Goal: Information Seeking & Learning: Learn about a topic

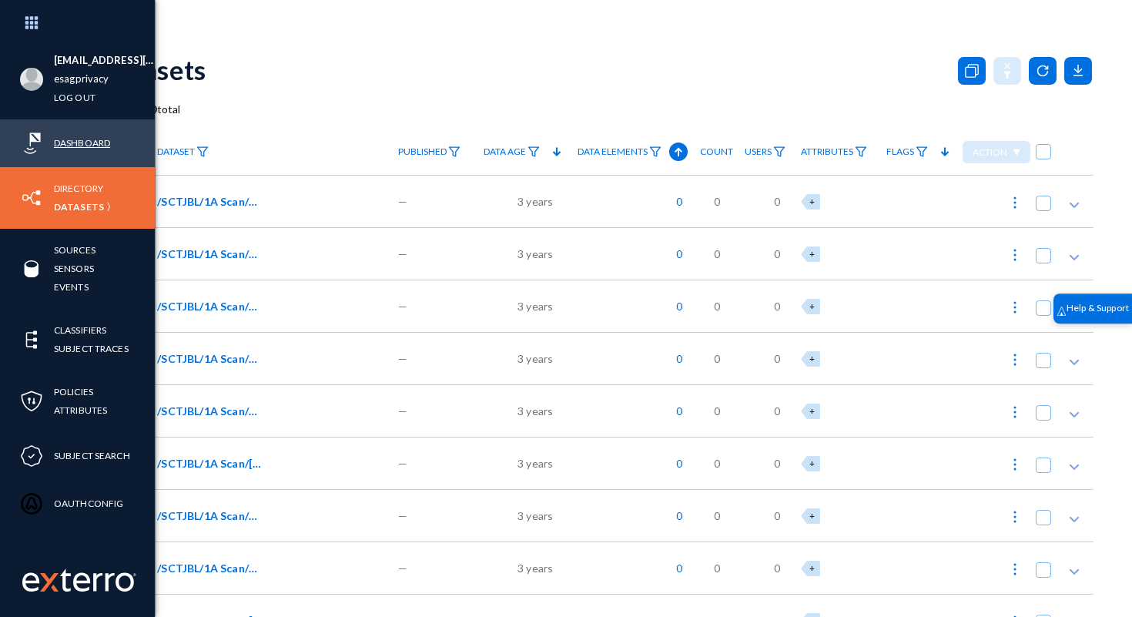
click at [71, 138] on link "Dashboard" at bounding box center [82, 143] width 56 height 18
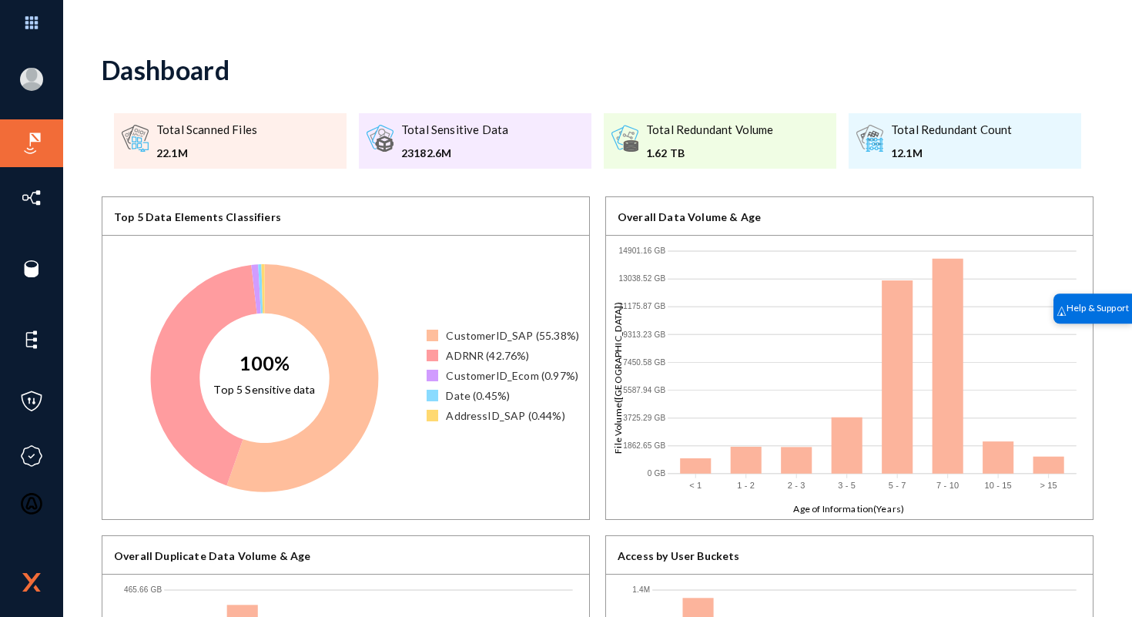
click at [692, 142] on div "Total Redundant Volume 1.62 TB" at bounding box center [710, 141] width 128 height 40
click at [718, 159] on div "1.62 TB" at bounding box center [710, 153] width 128 height 16
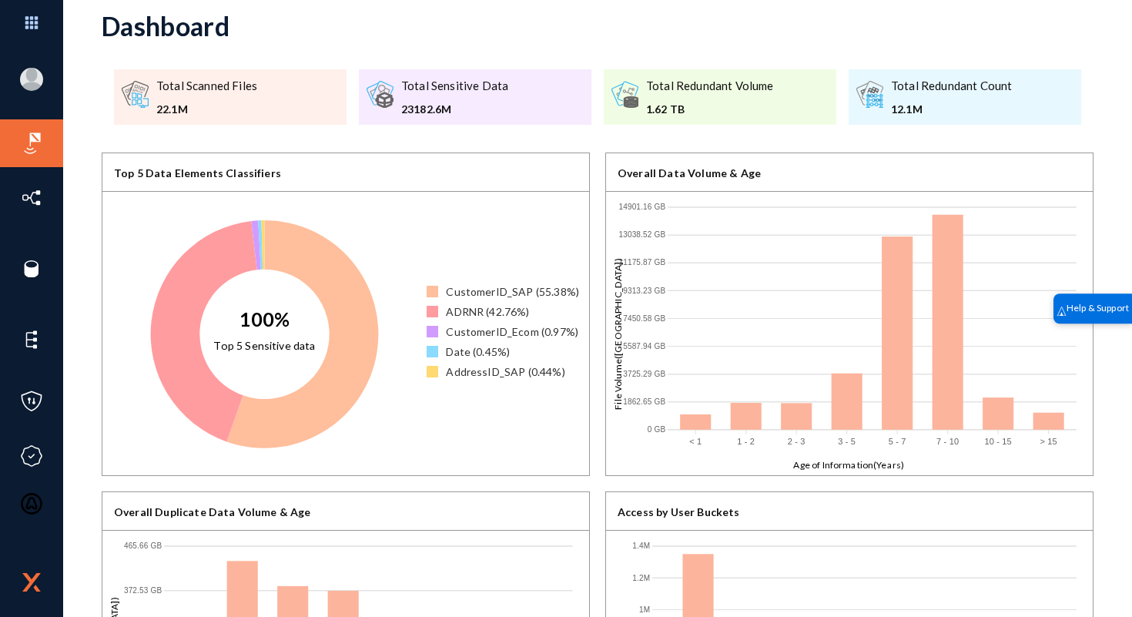
scroll to position [45, 0]
click at [452, 349] on div "Date (0.45%)" at bounding box center [478, 350] width 64 height 16
click at [433, 353] on div at bounding box center [433, 350] width 12 height 12
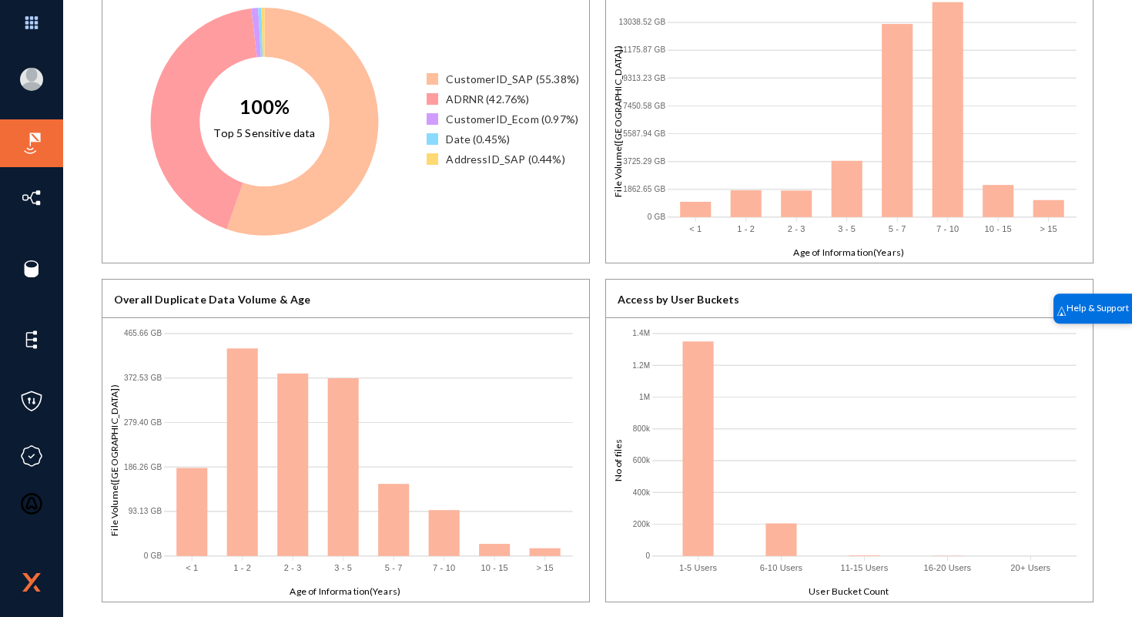
scroll to position [0, 0]
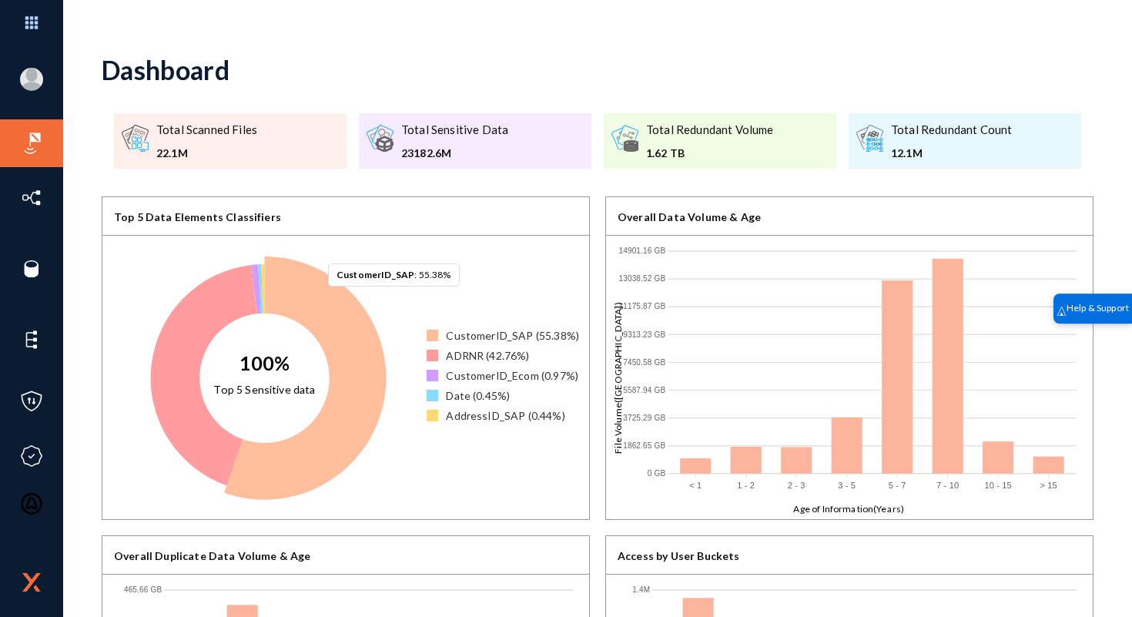
click at [320, 302] on icon at bounding box center [305, 377] width 162 height 243
click at [382, 364] on icon at bounding box center [305, 377] width 160 height 241
click at [373, 368] on icon at bounding box center [305, 377] width 162 height 243
click at [497, 339] on div "CustomerID_SAP (55.38%)" at bounding box center [512, 335] width 133 height 16
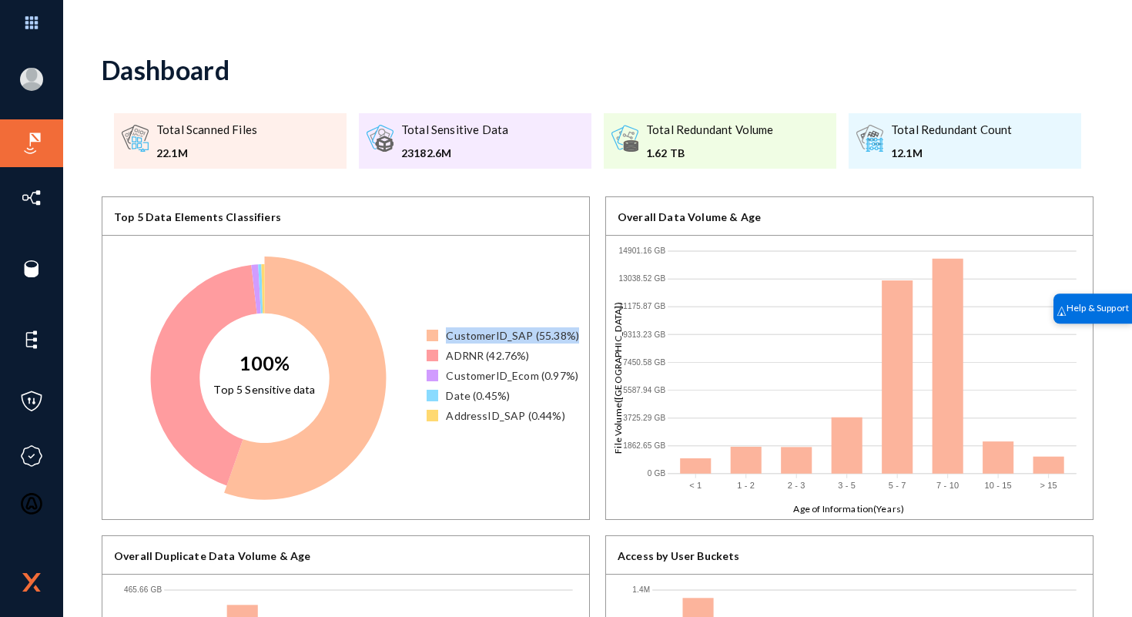
click at [497, 339] on div "CustomerID_SAP (55.38%)" at bounding box center [512, 335] width 133 height 16
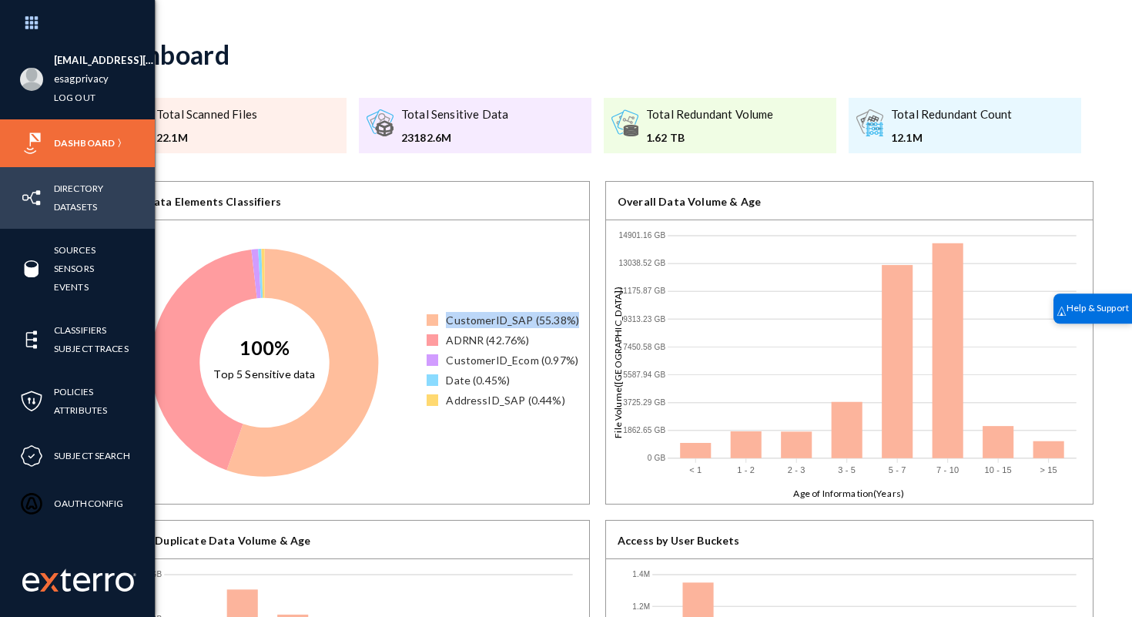
click at [32, 197] on img at bounding box center [31, 197] width 23 height 23
click at [81, 206] on link "Datasets" at bounding box center [75, 207] width 43 height 18
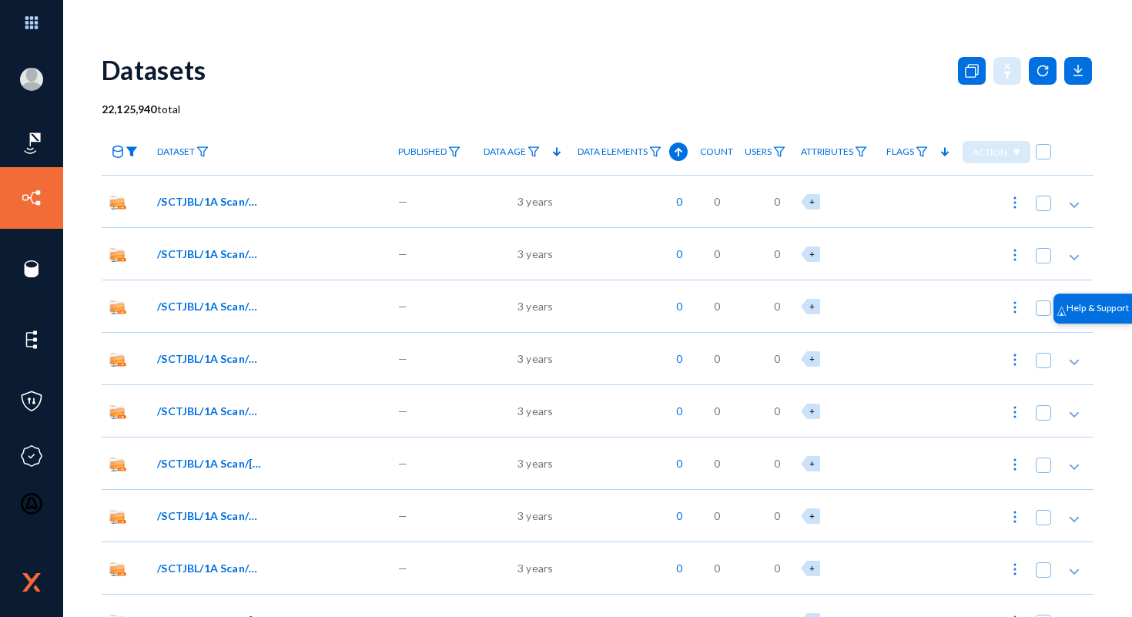
click at [133, 153] on img at bounding box center [131, 151] width 12 height 11
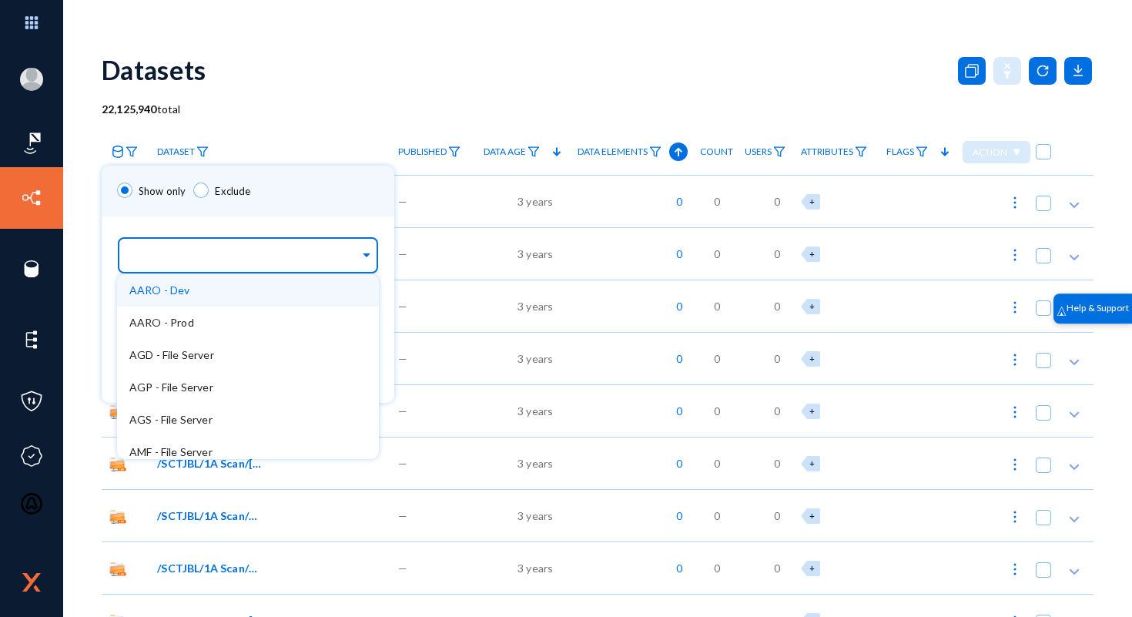
click at [180, 242] on div "Sources..." at bounding box center [244, 252] width 230 height 44
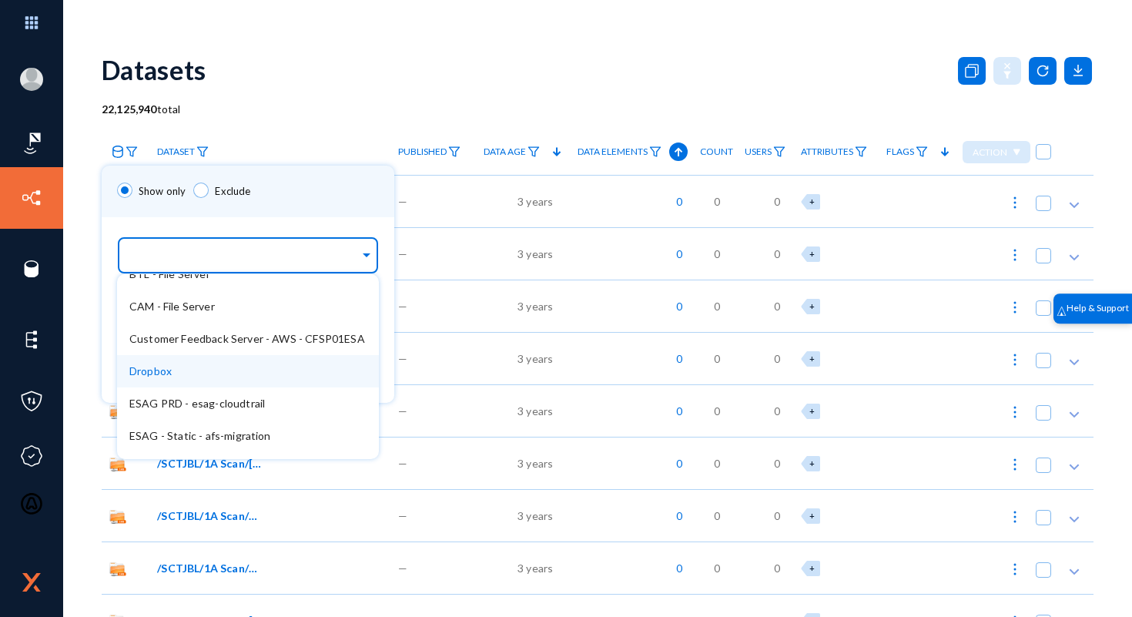
scroll to position [244, 0]
click at [204, 376] on div "Dropbox" at bounding box center [248, 369] width 262 height 32
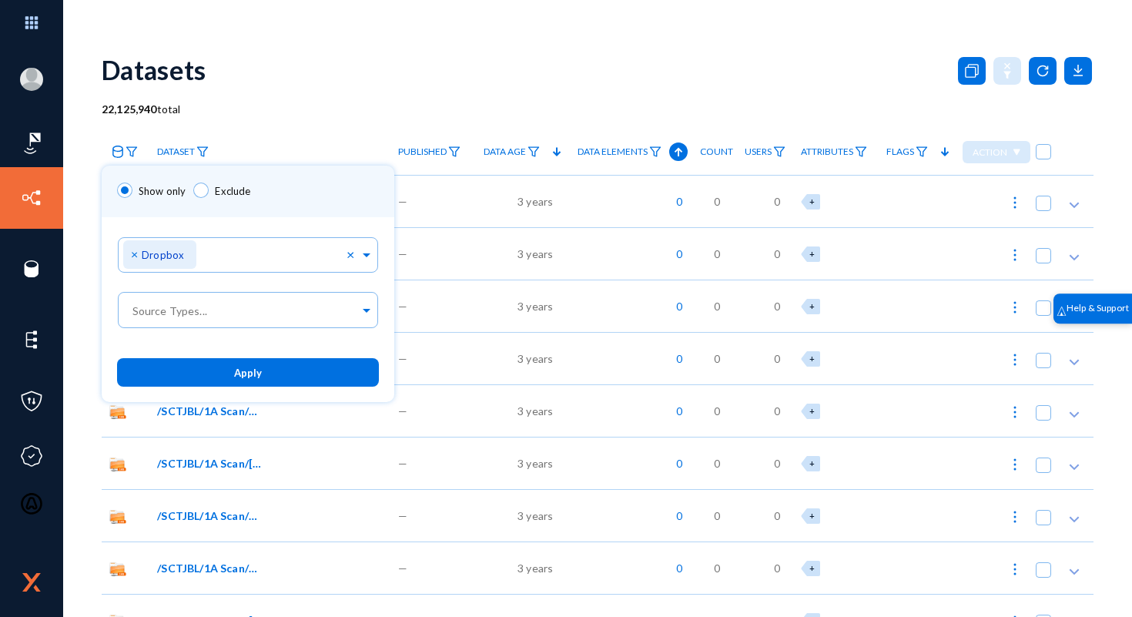
click at [313, 222] on div "Sources... × Dropbox ×" at bounding box center [248, 252] width 293 height 70
click at [255, 380] on button "Apply" at bounding box center [248, 372] width 262 height 28
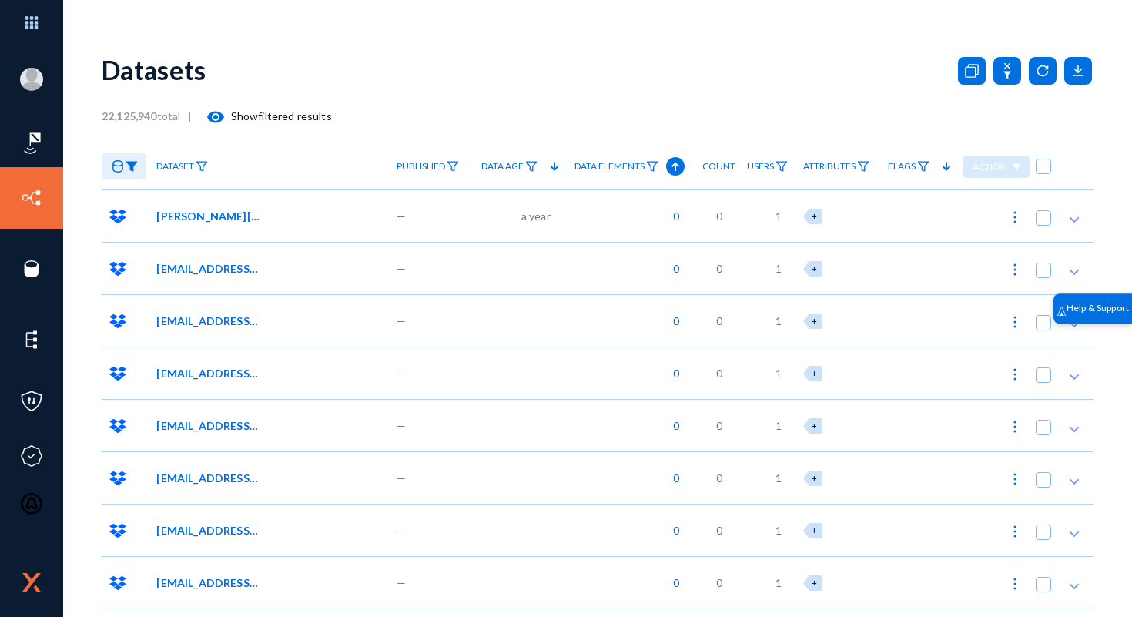
click at [176, 212] on span "[PERSON_NAME][EMAIL_ADDRESS][URL][DOMAIN_NAME]" at bounding box center [208, 216] width 104 height 16
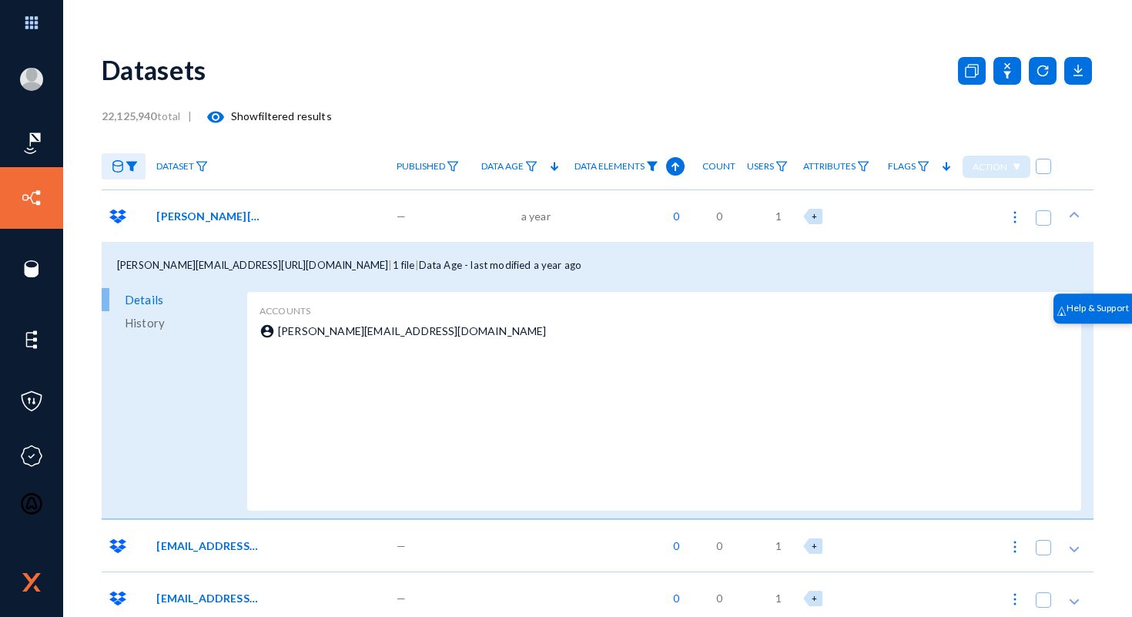
click at [650, 168] on img at bounding box center [652, 166] width 12 height 11
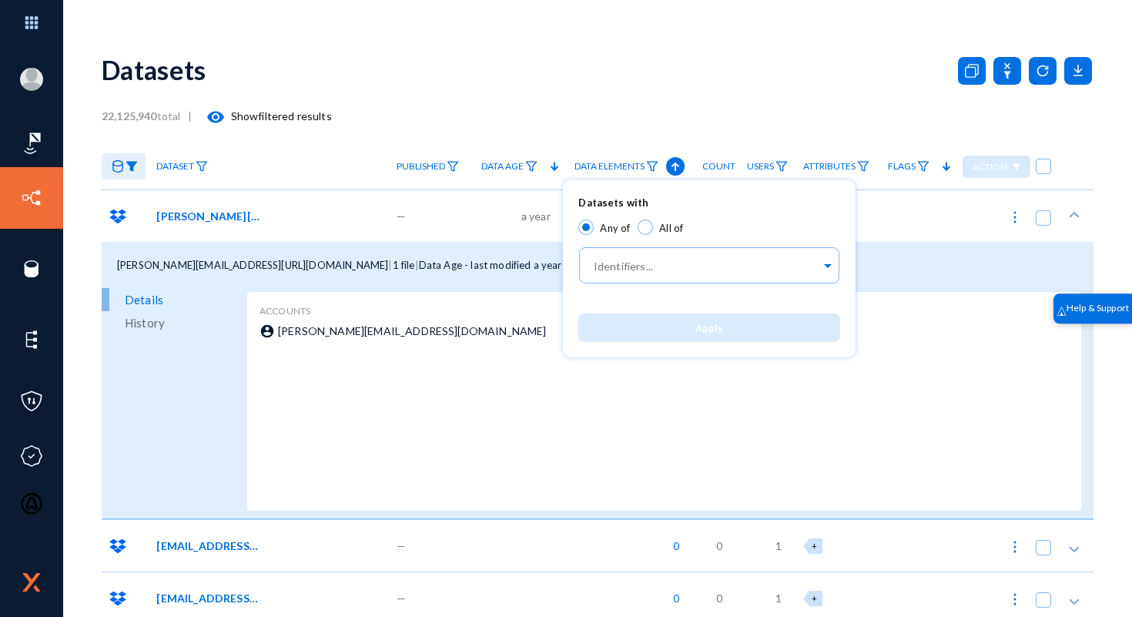
click at [673, 166] on div at bounding box center [566, 308] width 1132 height 617
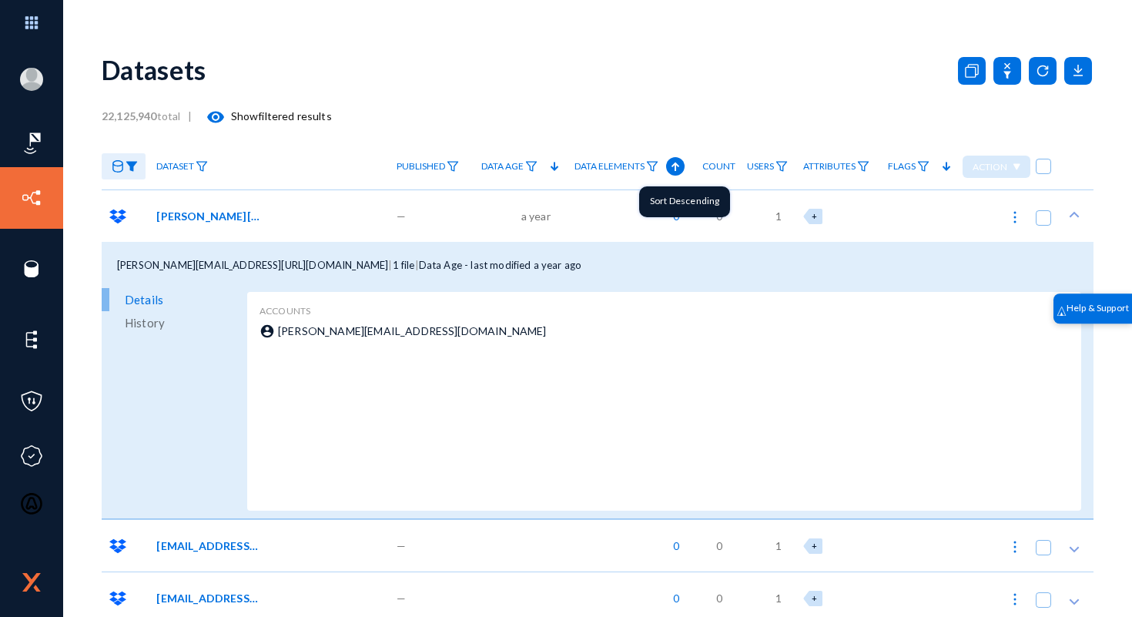
click at [680, 199] on div "Sort Descending" at bounding box center [684, 201] width 91 height 31
click at [705, 355] on div "account_circle [PERSON_NAME][EMAIL_ADDRESS][DOMAIN_NAME]" at bounding box center [662, 410] width 806 height 175
click at [340, 210] on div "[PERSON_NAME][EMAIL_ADDRESS][URL][DOMAIN_NAME]" at bounding box center [265, 216] width 219 height 16
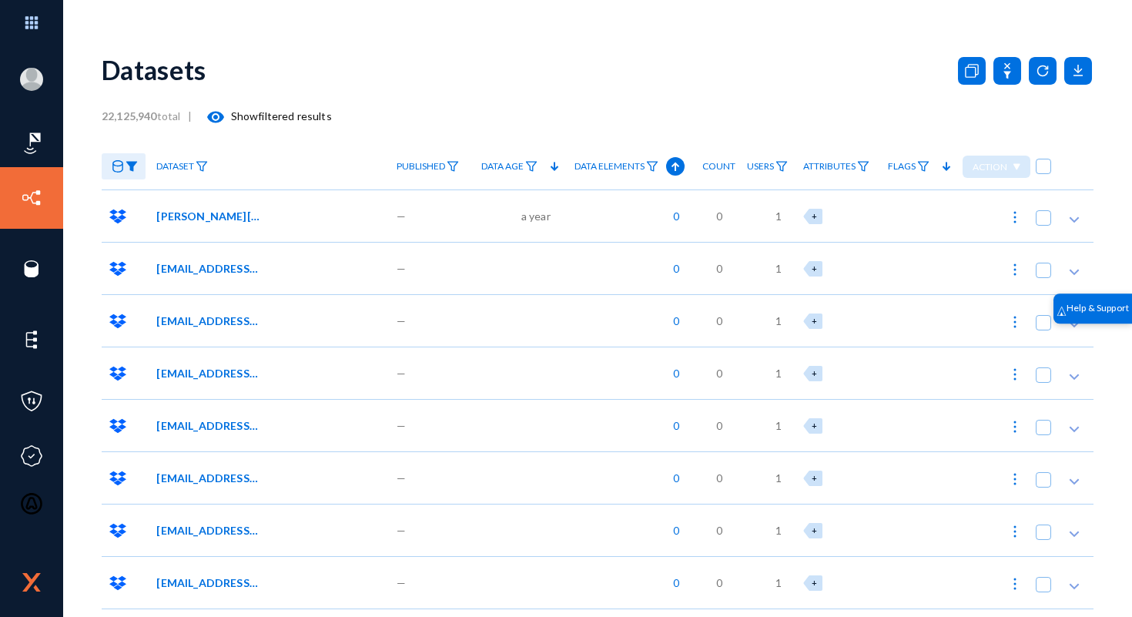
click at [140, 162] on link at bounding box center [124, 166] width 44 height 27
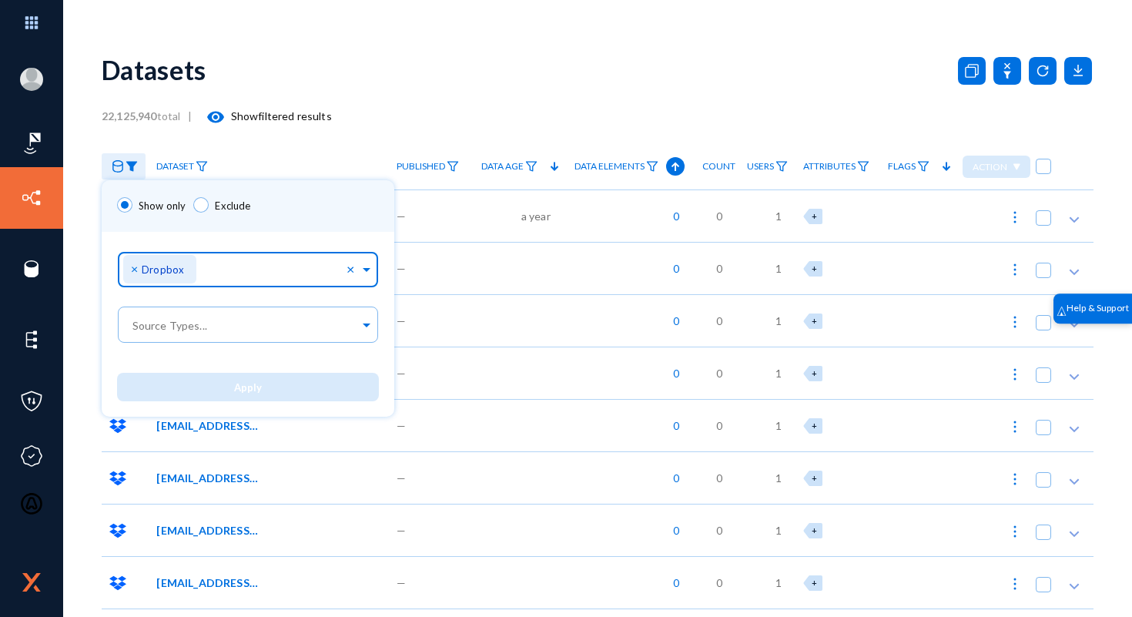
click at [142, 273] on span "Dropbox" at bounding box center [163, 269] width 42 height 12
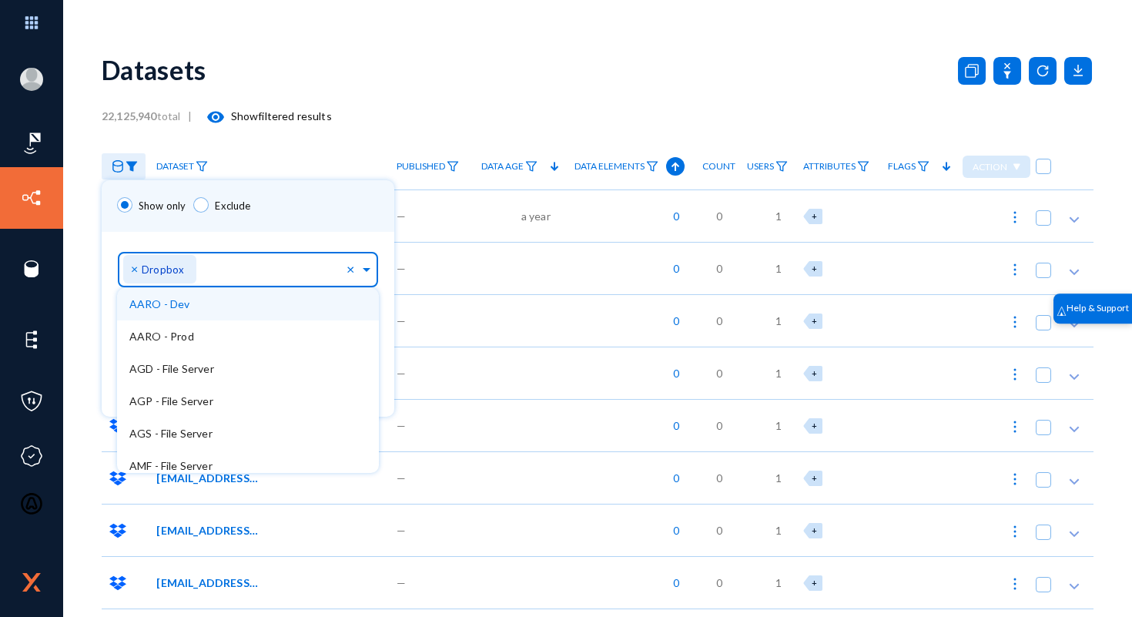
click at [139, 267] on span "×" at bounding box center [136, 268] width 11 height 15
click at [145, 268] on input "text" at bounding box center [244, 272] width 230 height 15
type input "btl"
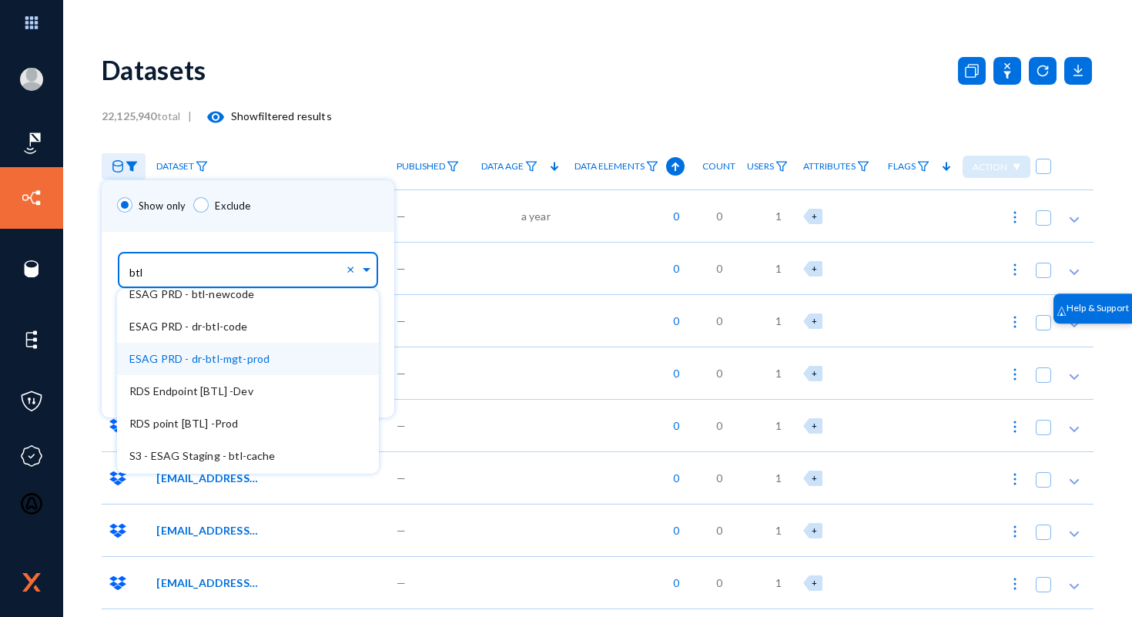
scroll to position [300, 0]
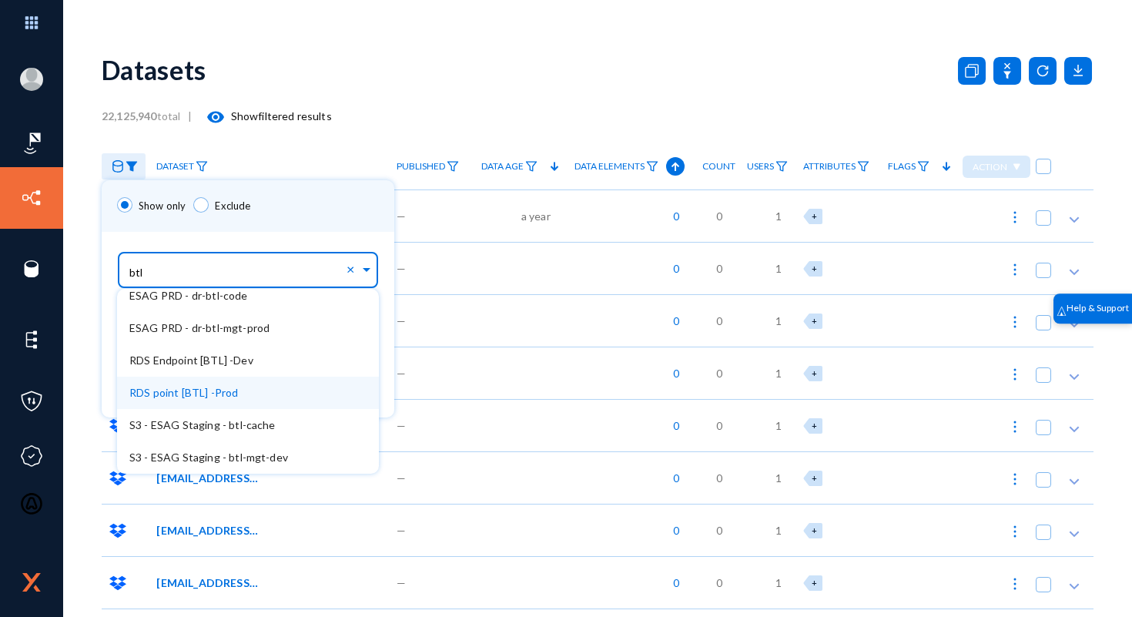
click at [163, 396] on span "RDS point [BTL] -Prod" at bounding box center [183, 392] width 109 height 13
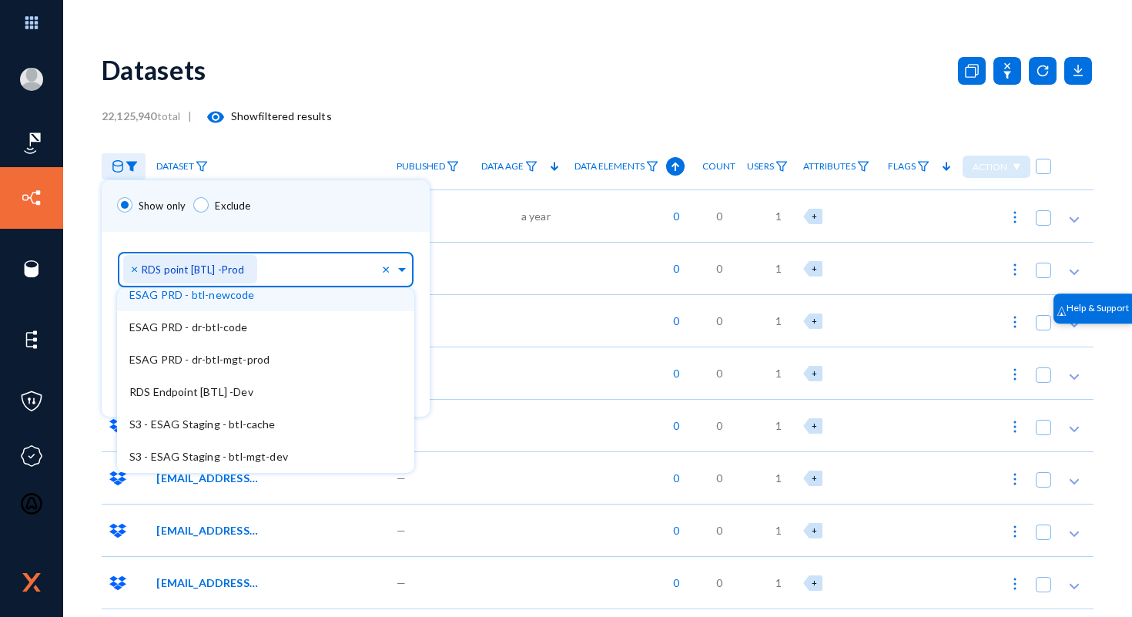
click at [278, 233] on div "Sources... × RDS point [BTL] -Prod × BTL - File Server ESAG PRD - ami-camprd-bt…" at bounding box center [266, 267] width 328 height 70
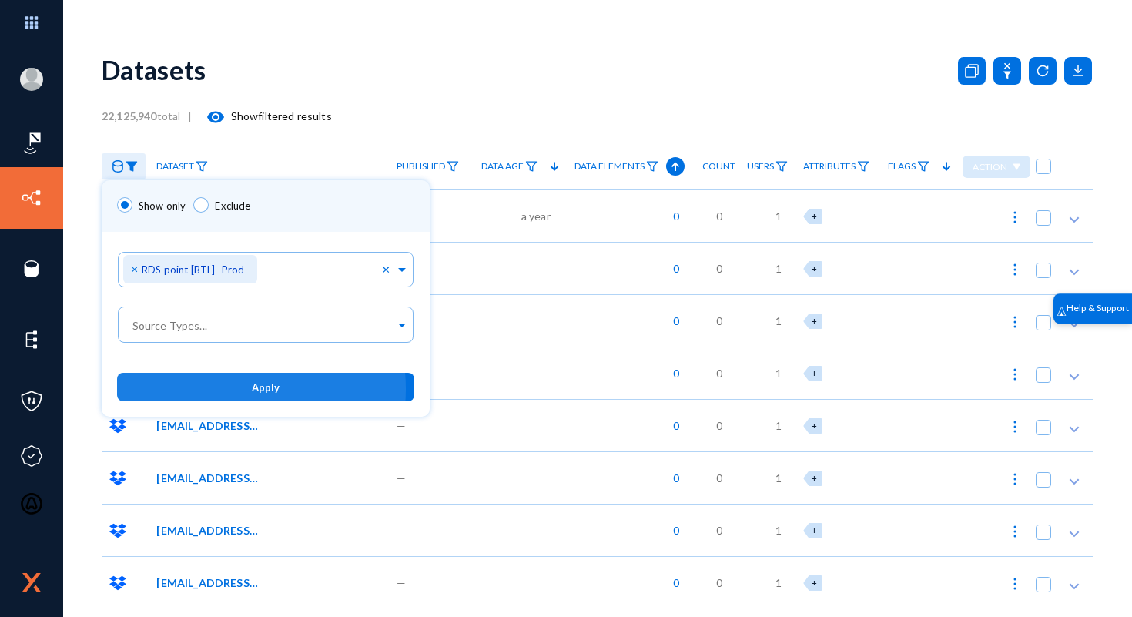
click at [221, 390] on button "Apply" at bounding box center [265, 387] width 297 height 28
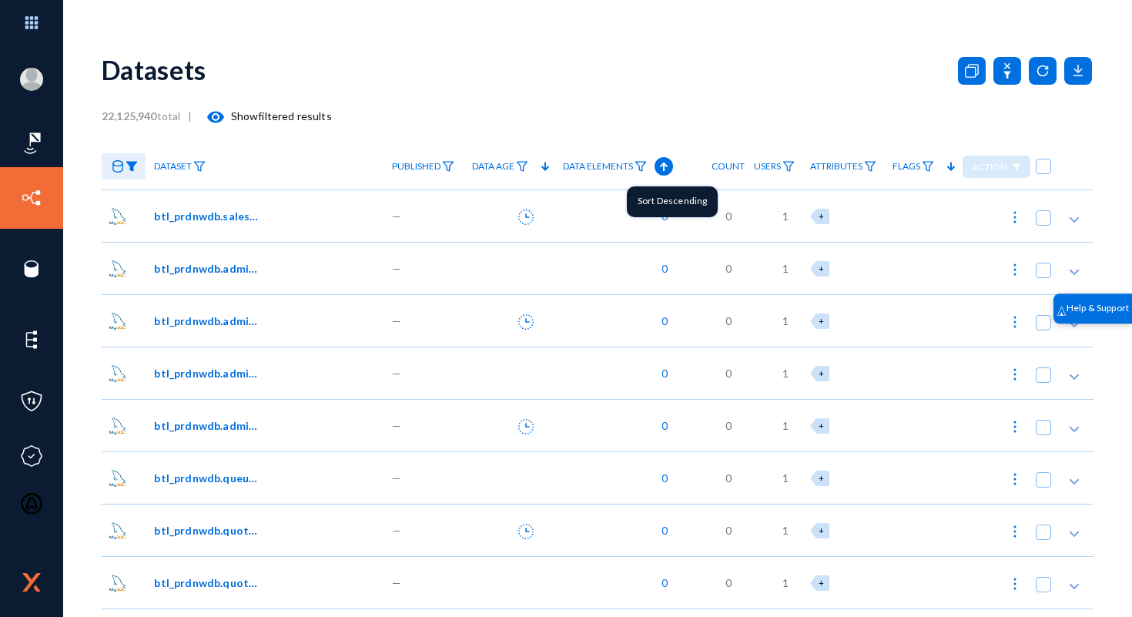
click at [654, 163] on icon at bounding box center [663, 166] width 18 height 18
click at [207, 217] on span "btl_prdnwdb.sales_order" at bounding box center [206, 216] width 104 height 16
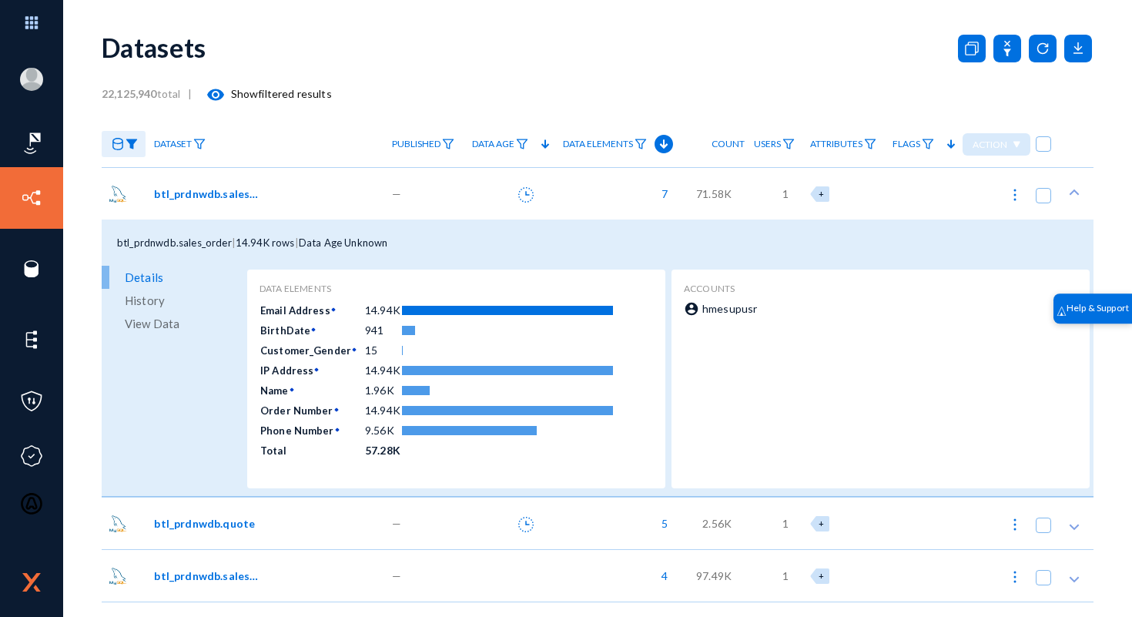
scroll to position [64, 0]
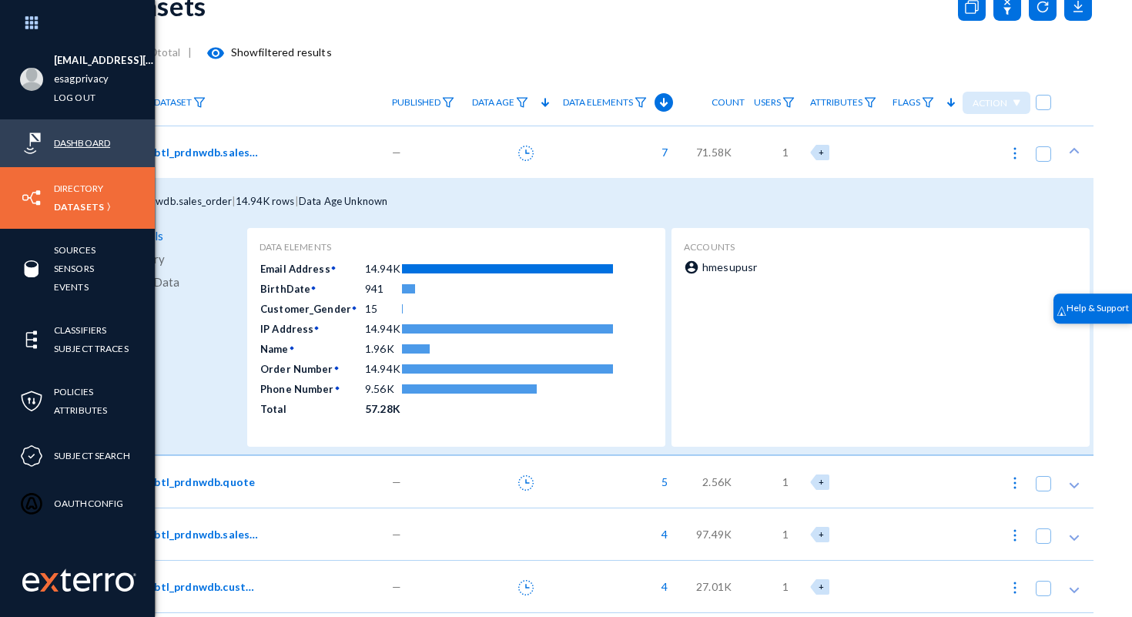
click at [59, 137] on link "Dashboard" at bounding box center [82, 143] width 56 height 18
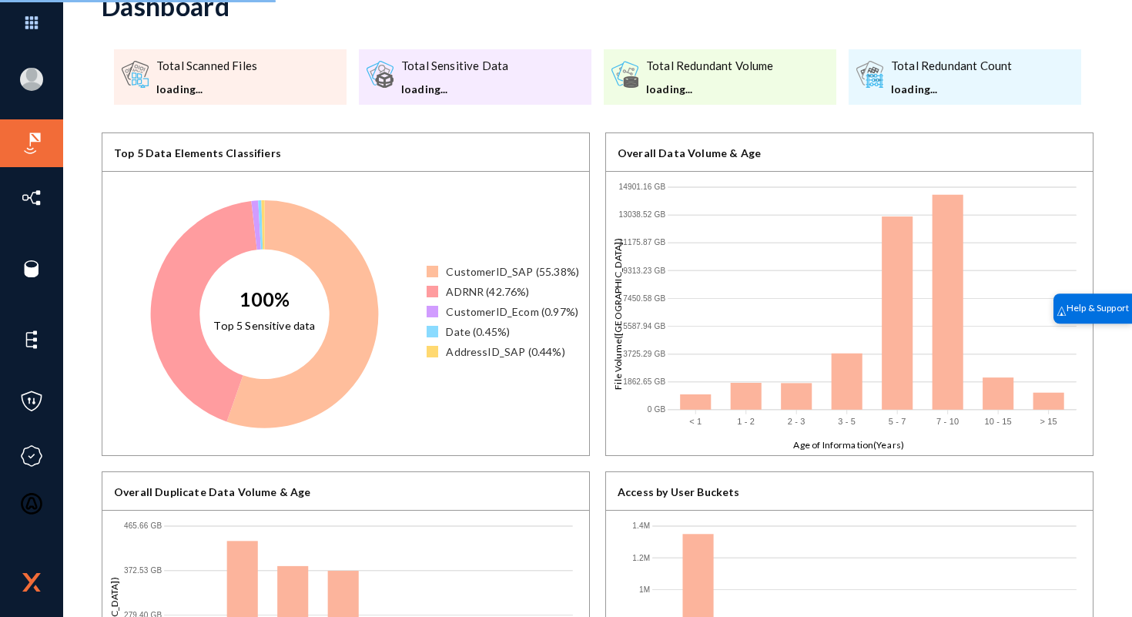
click at [369, 430] on icon "100% Top 5 Sensitive data" at bounding box center [264, 314] width 324 height 285
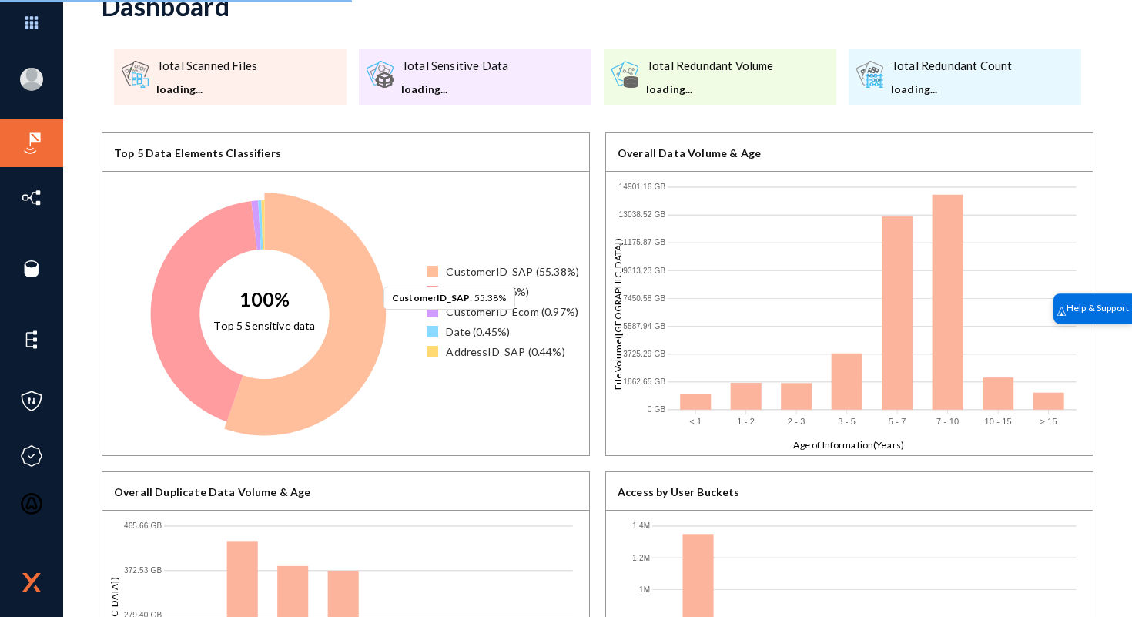
click at [376, 325] on icon at bounding box center [305, 313] width 162 height 243
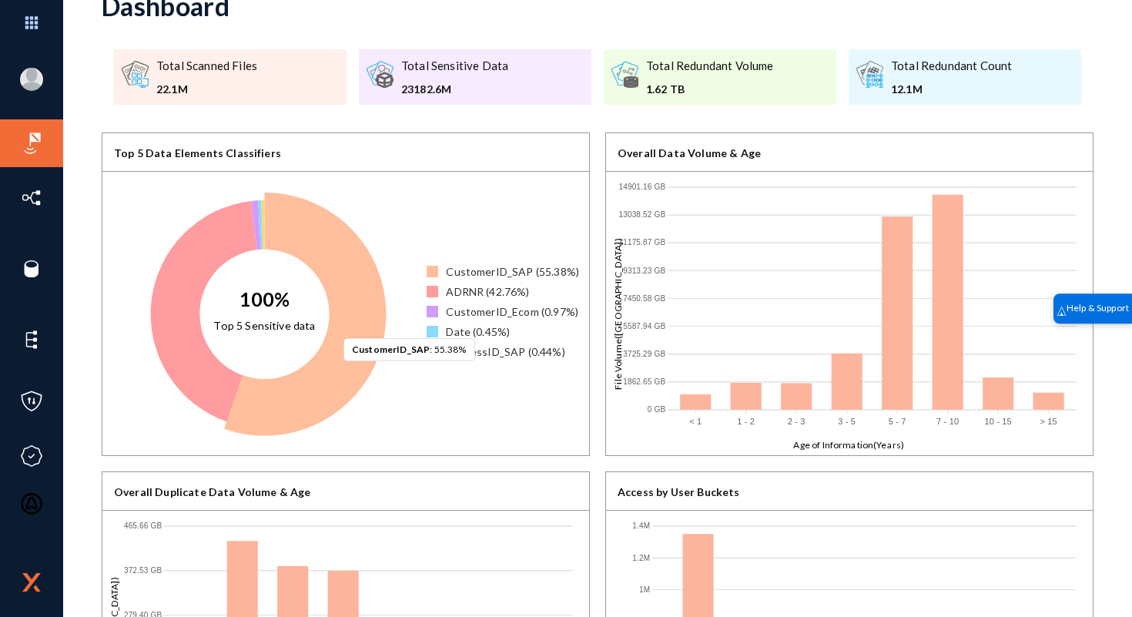
click at [336, 376] on icon at bounding box center [305, 313] width 162 height 243
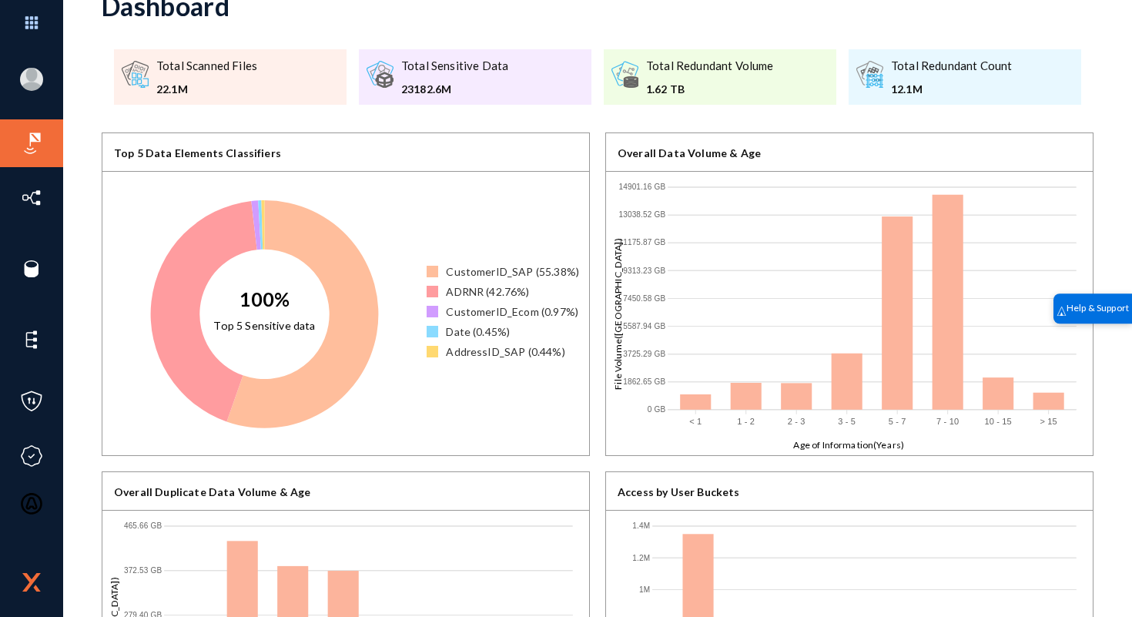
scroll to position [63, 0]
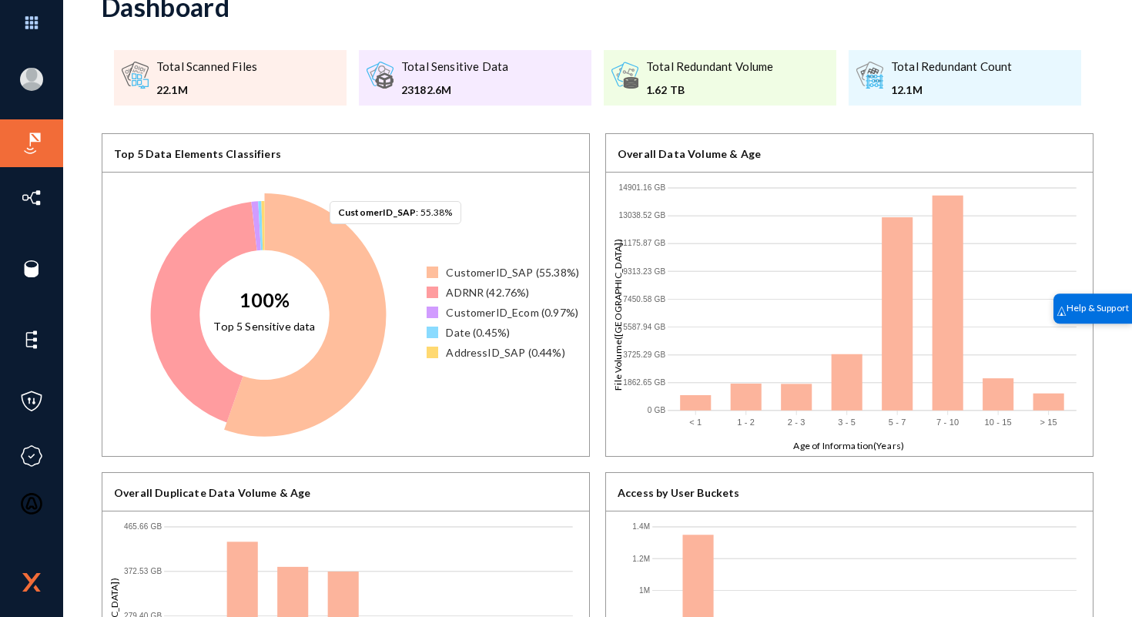
click at [323, 239] on icon at bounding box center [305, 314] width 162 height 243
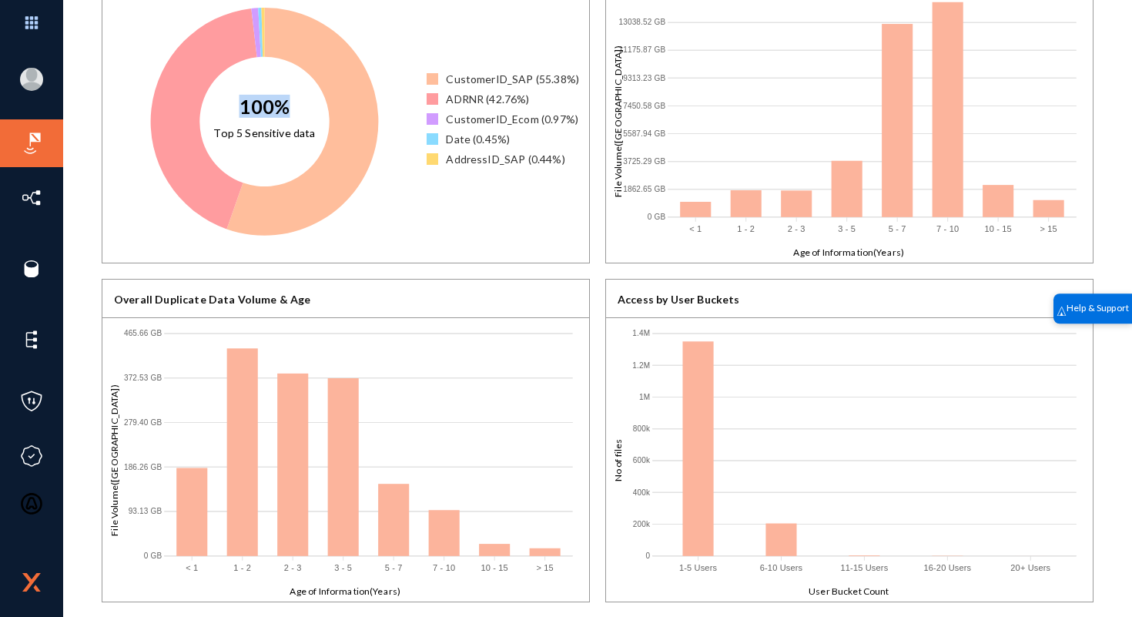
scroll to position [0, 0]
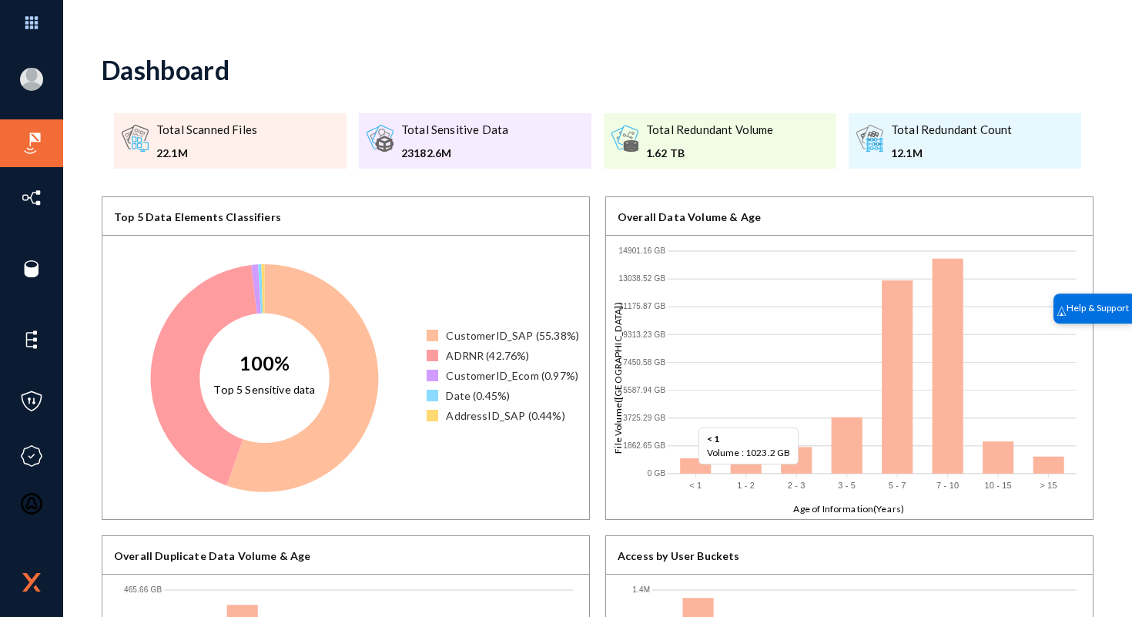
click at [688, 466] on rect at bounding box center [695, 465] width 31 height 15
click at [688, 465] on rect at bounding box center [695, 465] width 31 height 15
click at [735, 465] on rect at bounding box center [746, 460] width 31 height 27
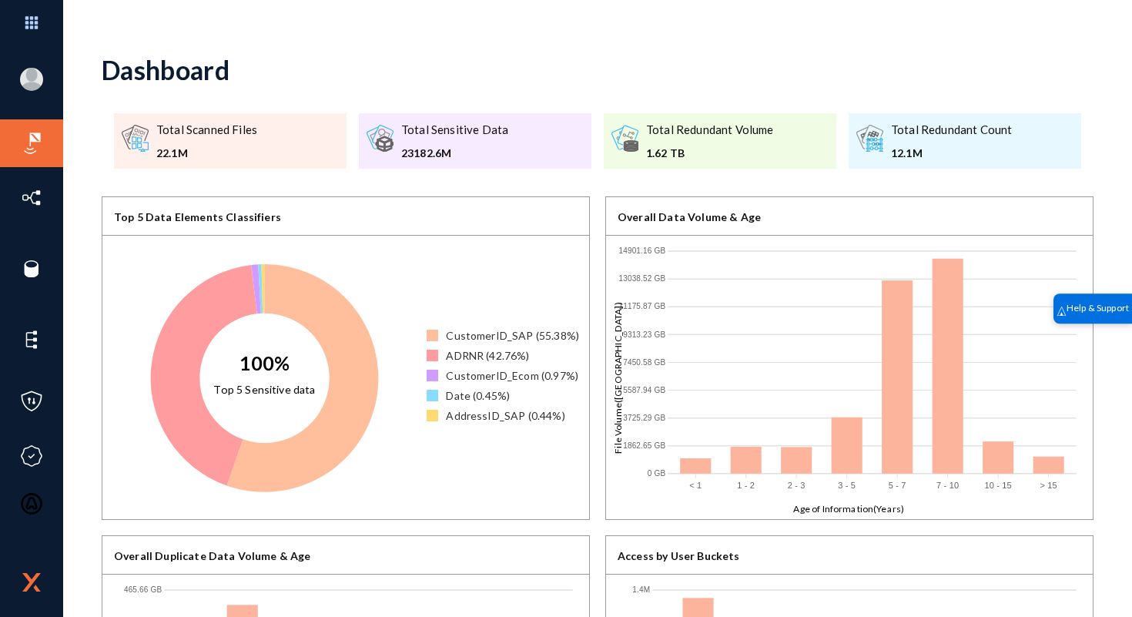
click at [792, 473] on line at bounding box center [872, 473] width 410 height 0
click at [892, 458] on rect at bounding box center [897, 376] width 31 height 193
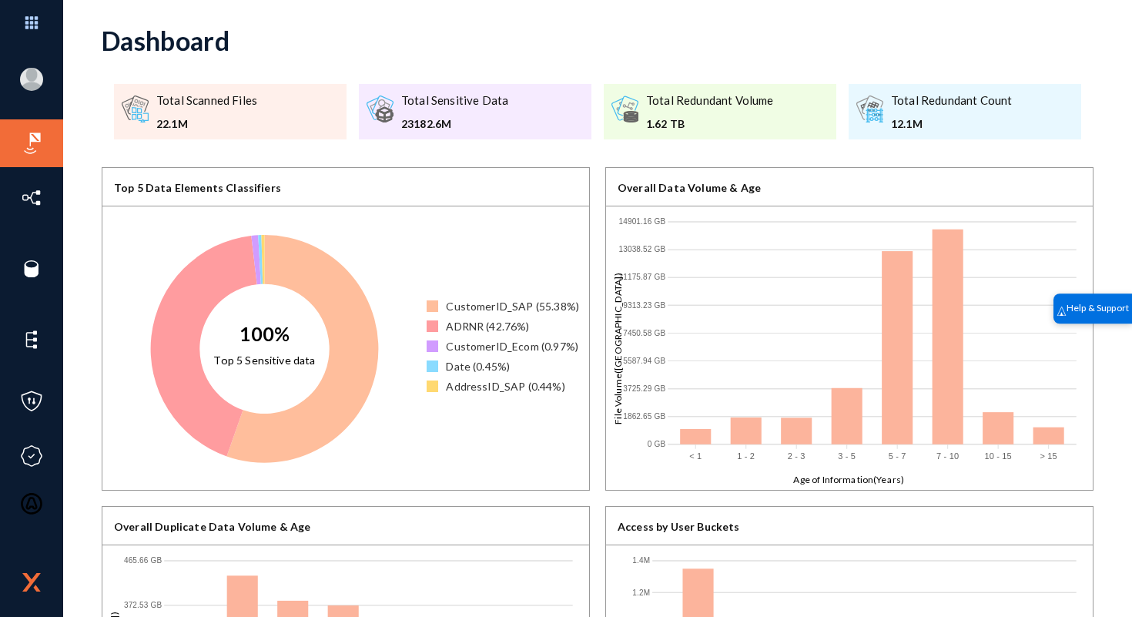
scroll to position [32, 0]
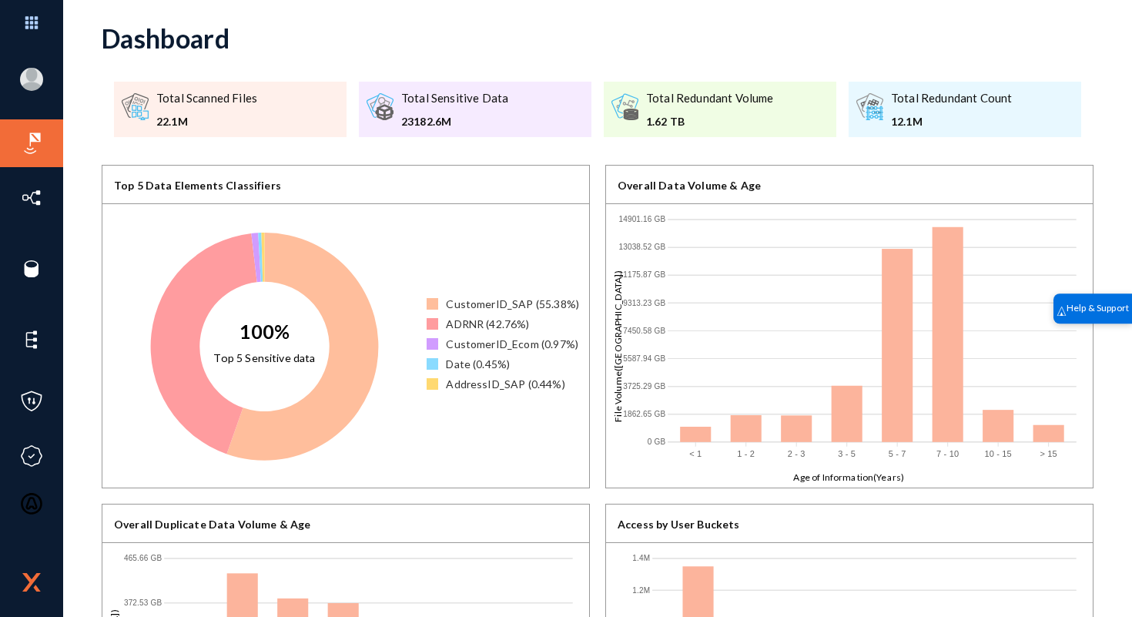
click at [1048, 442] on icon "< 1 1 - 2 2 - 3 3 - 5 5 - 7 7 - 10 10 - 15 > 15 0 GB 1862.65 GB 3725.29 GB 5587…" at bounding box center [849, 346] width 487 height 285
click at [1046, 437] on rect at bounding box center [1049, 433] width 31 height 17
click at [1044, 434] on rect at bounding box center [1049, 433] width 31 height 17
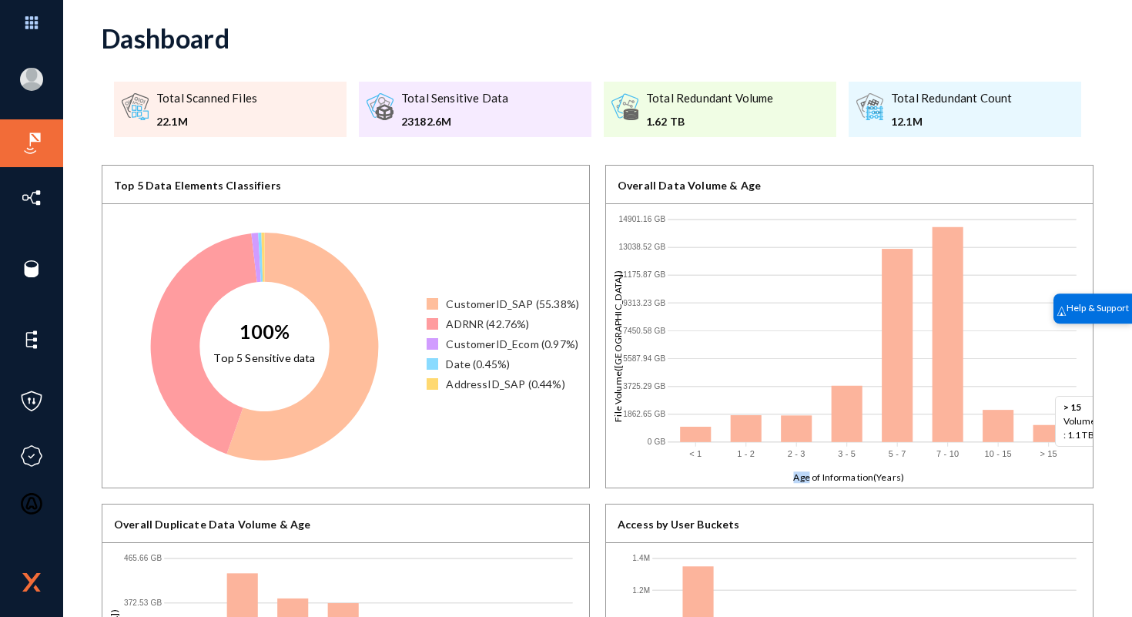
click at [1044, 434] on rect at bounding box center [1049, 433] width 31 height 17
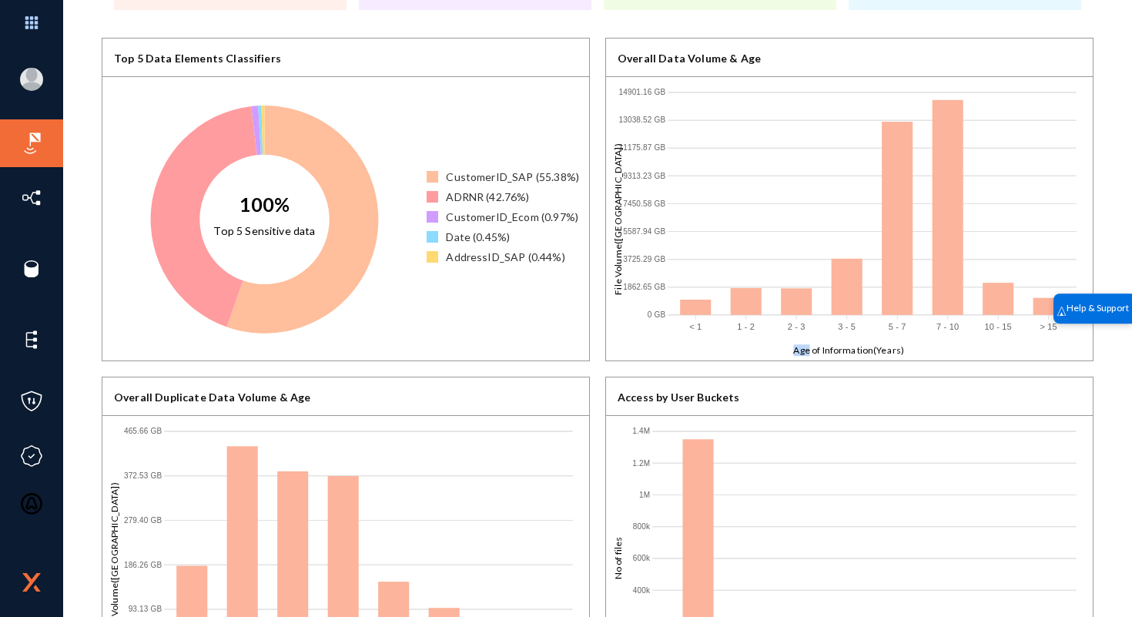
scroll to position [256, 0]
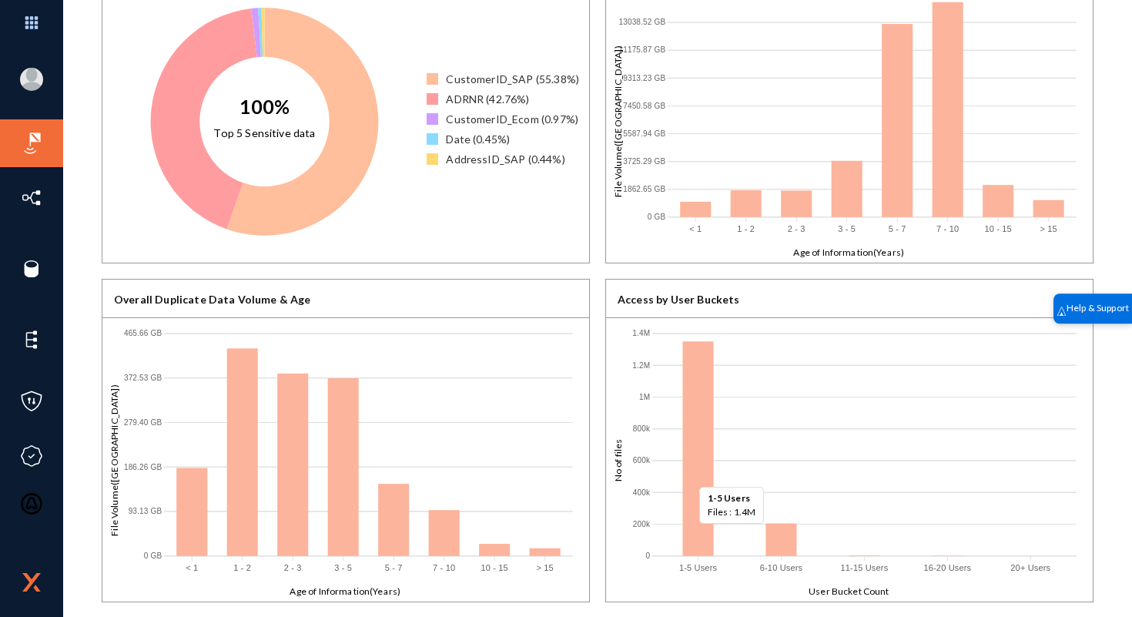
click at [688, 524] on rect at bounding box center [698, 448] width 31 height 215
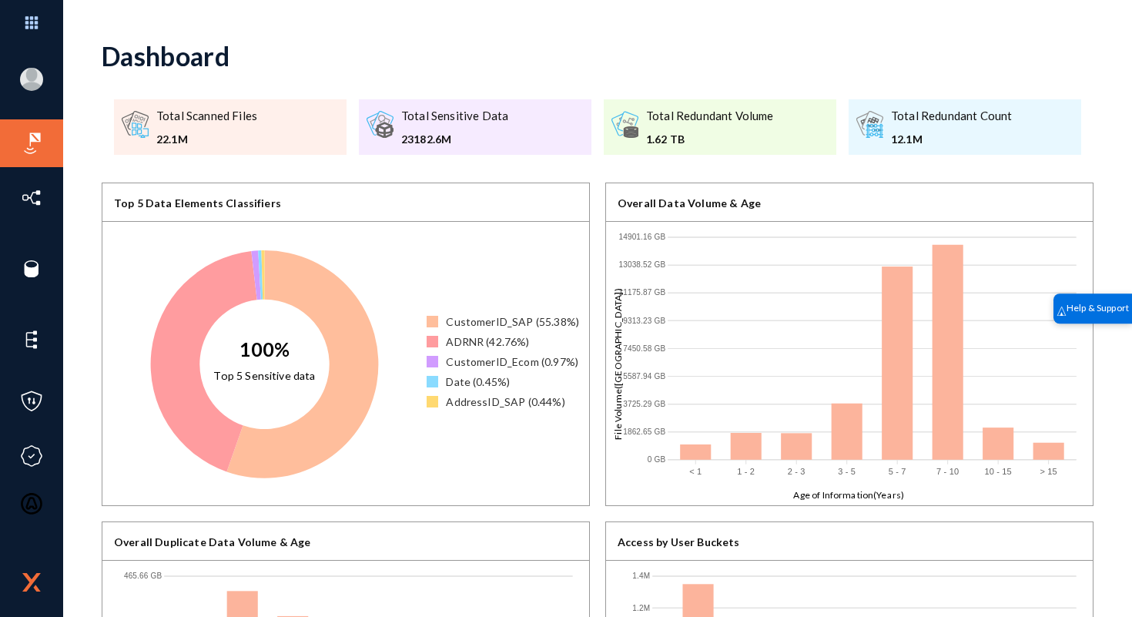
scroll to position [16, 0]
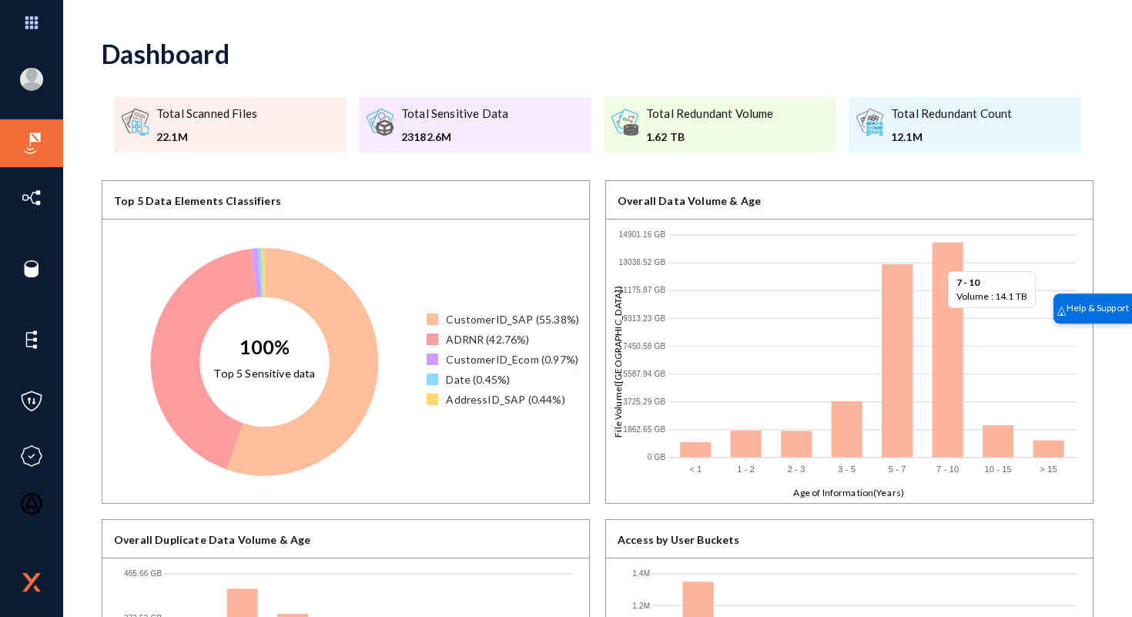
click at [937, 309] on rect at bounding box center [947, 350] width 31 height 216
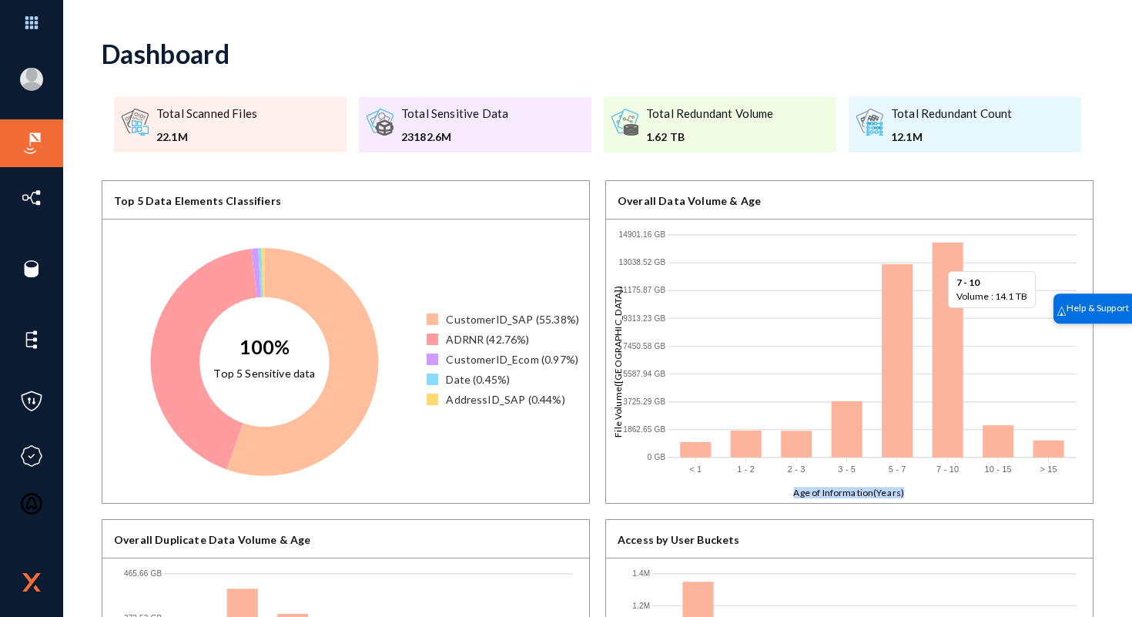
click at [937, 309] on rect at bounding box center [947, 350] width 31 height 216
click at [947, 335] on rect at bounding box center [947, 350] width 31 height 216
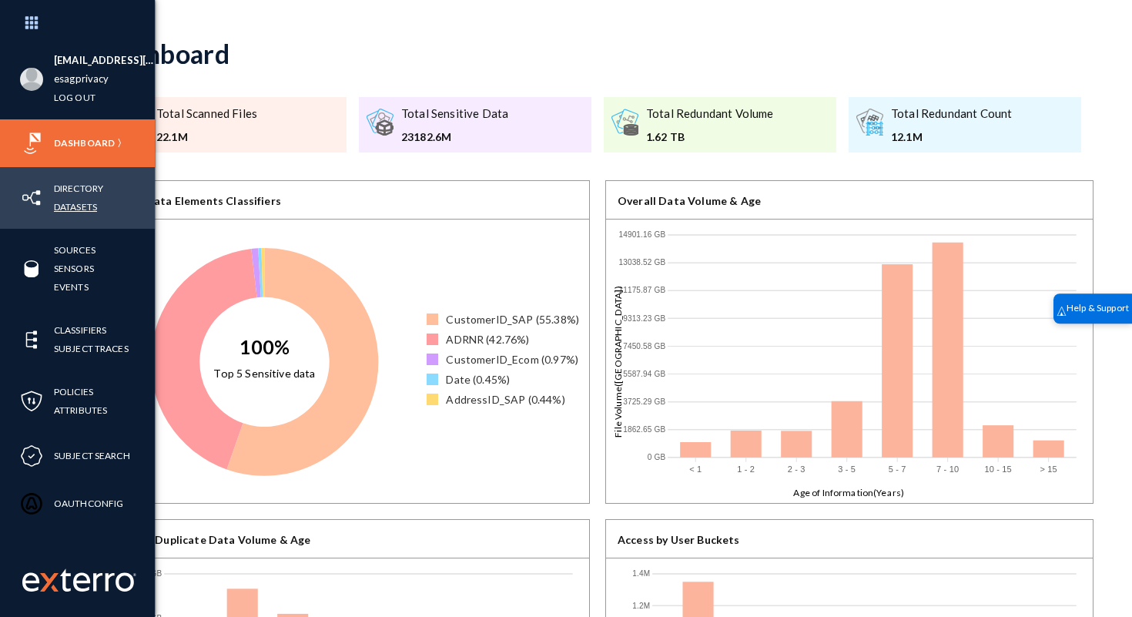
click at [88, 204] on link "Datasets" at bounding box center [75, 207] width 43 height 18
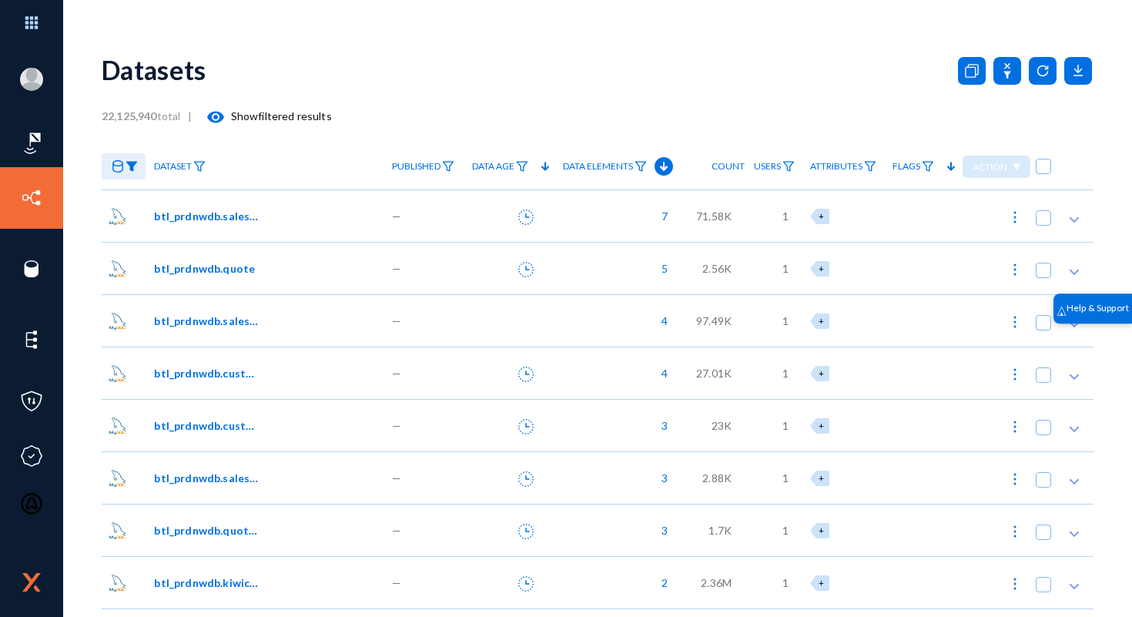
click at [126, 171] on img at bounding box center [131, 166] width 12 height 11
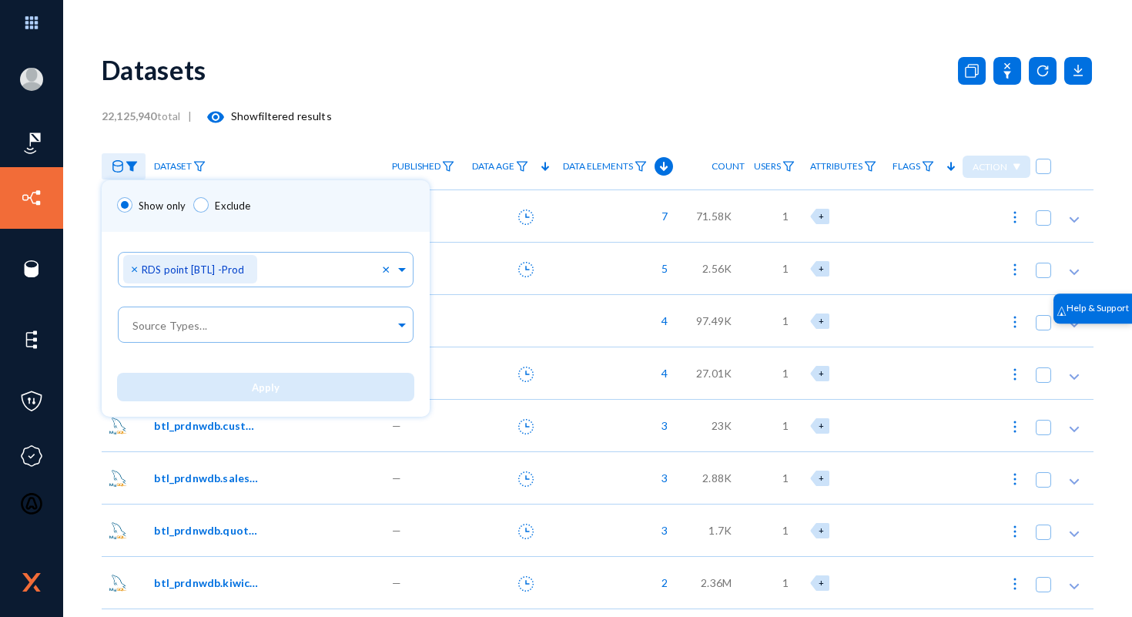
click at [395, 89] on div at bounding box center [566, 308] width 1132 height 617
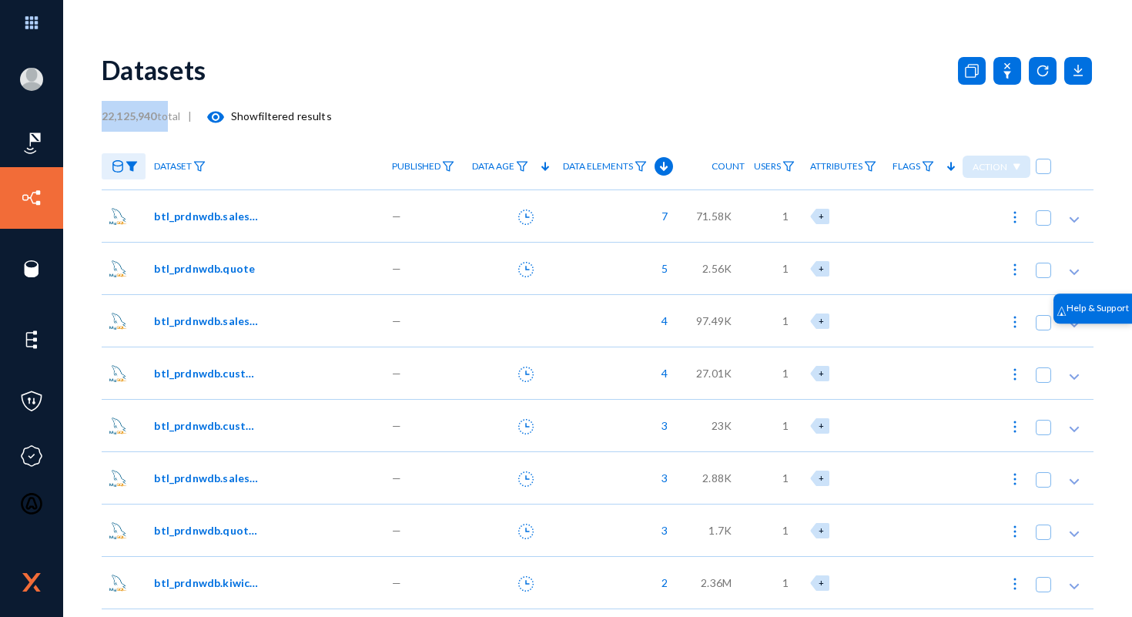
drag, startPoint x: 101, startPoint y: 119, endPoint x: 162, endPoint y: 119, distance: 61.6
click at [162, 119] on div "[EMAIL_ADDRESS][DOMAIN_NAME] esagprivacy Log out Dashboard Directory Datasets S…" at bounding box center [566, 308] width 1132 height 617
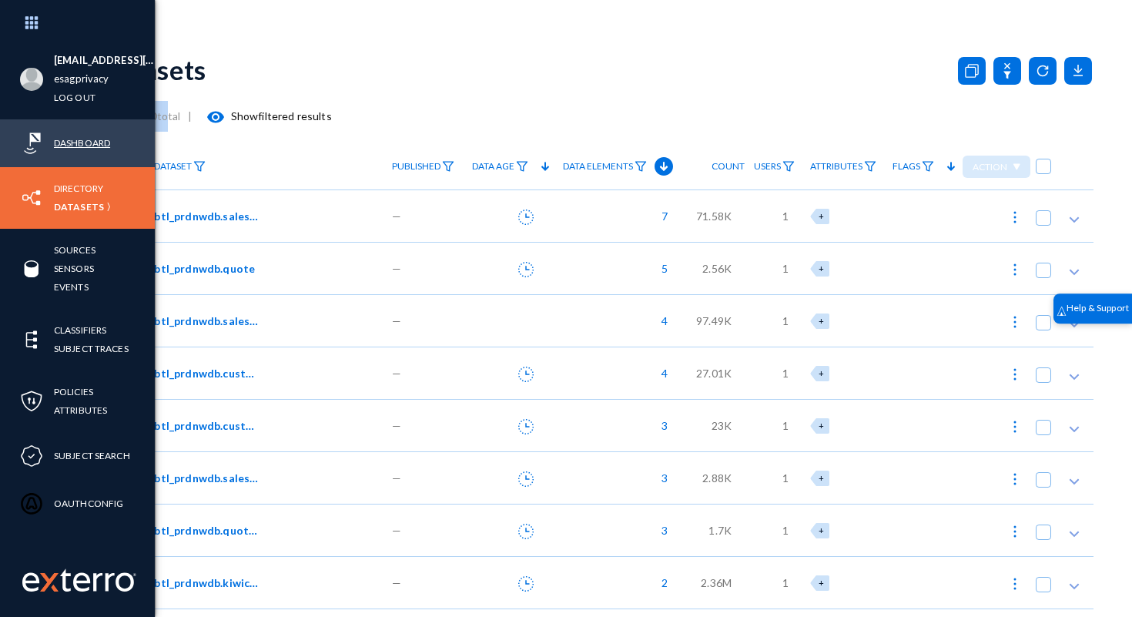
click at [75, 144] on link "Dashboard" at bounding box center [82, 143] width 56 height 18
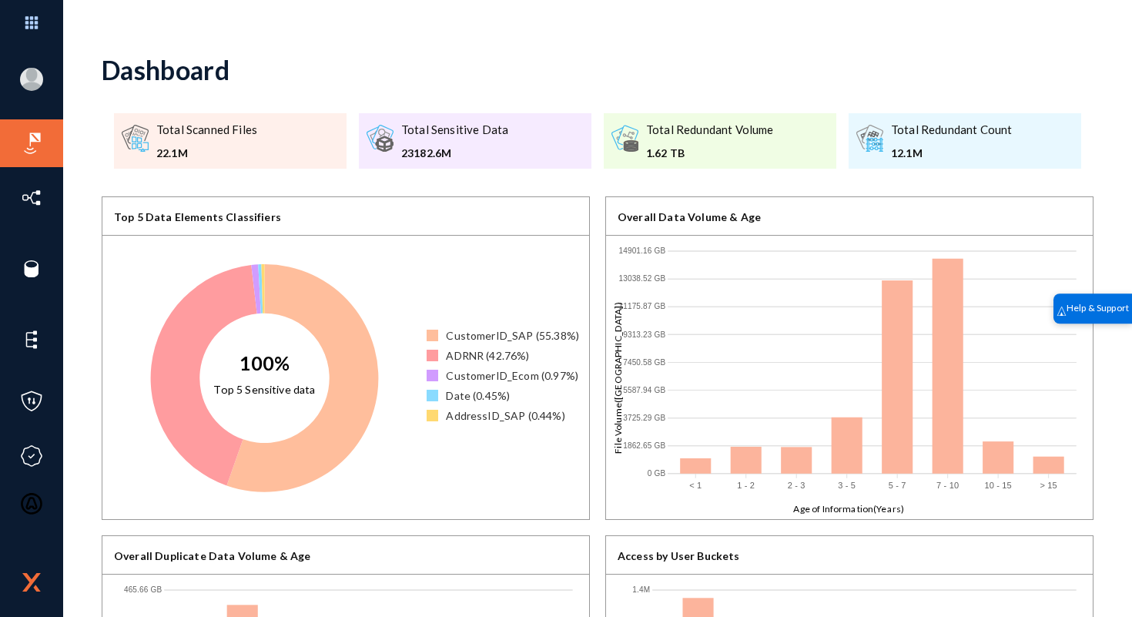
click at [456, 65] on div "Dashboard" at bounding box center [598, 69] width 992 height 62
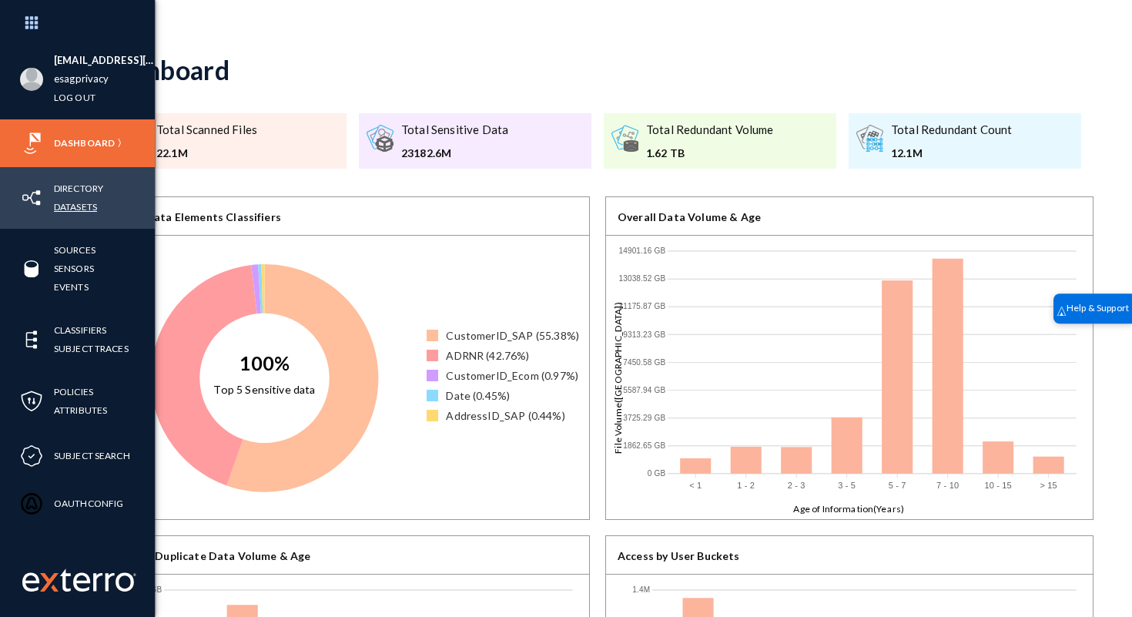
click at [65, 199] on link "Datasets" at bounding box center [75, 207] width 43 height 18
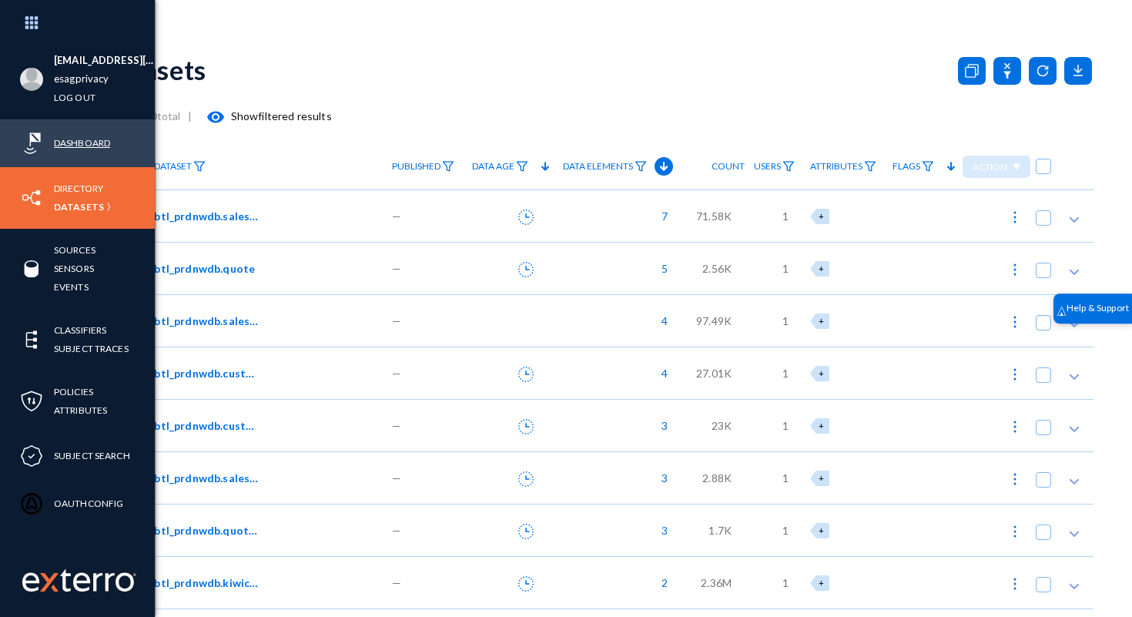
click at [62, 146] on link "Dashboard" at bounding box center [82, 143] width 56 height 18
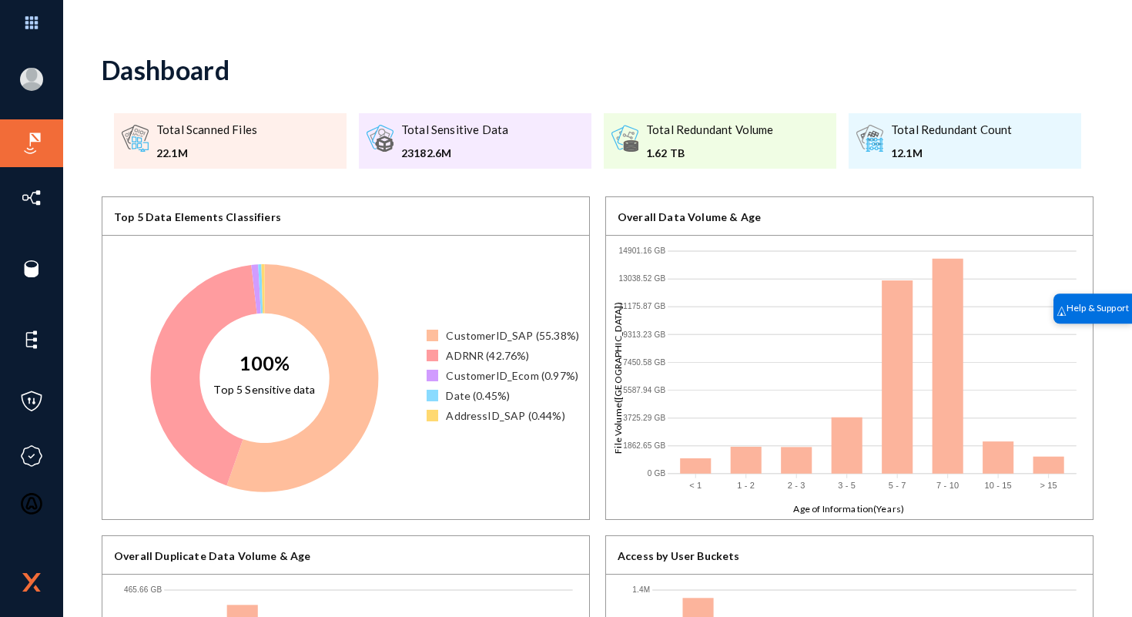
click at [165, 215] on div "Top 5 Data Elements Classifiers" at bounding box center [345, 216] width 487 height 38
drag, startPoint x: 453, startPoint y: 153, endPoint x: 396, endPoint y: 153, distance: 57.0
click at [396, 153] on div ".a{fill:#b86cfb;}.b{fill:#999;}.c{fill:#666;} Total Sensitive Data 23182.6M" at bounding box center [475, 140] width 233 height 55
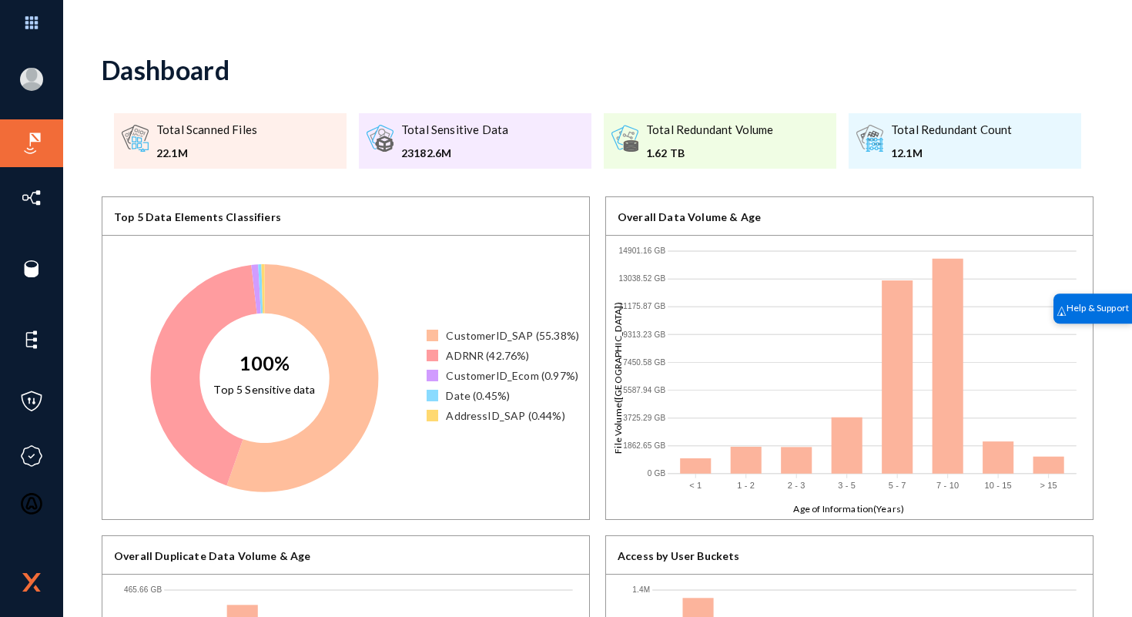
click at [466, 158] on div "23182.6M" at bounding box center [454, 153] width 107 height 16
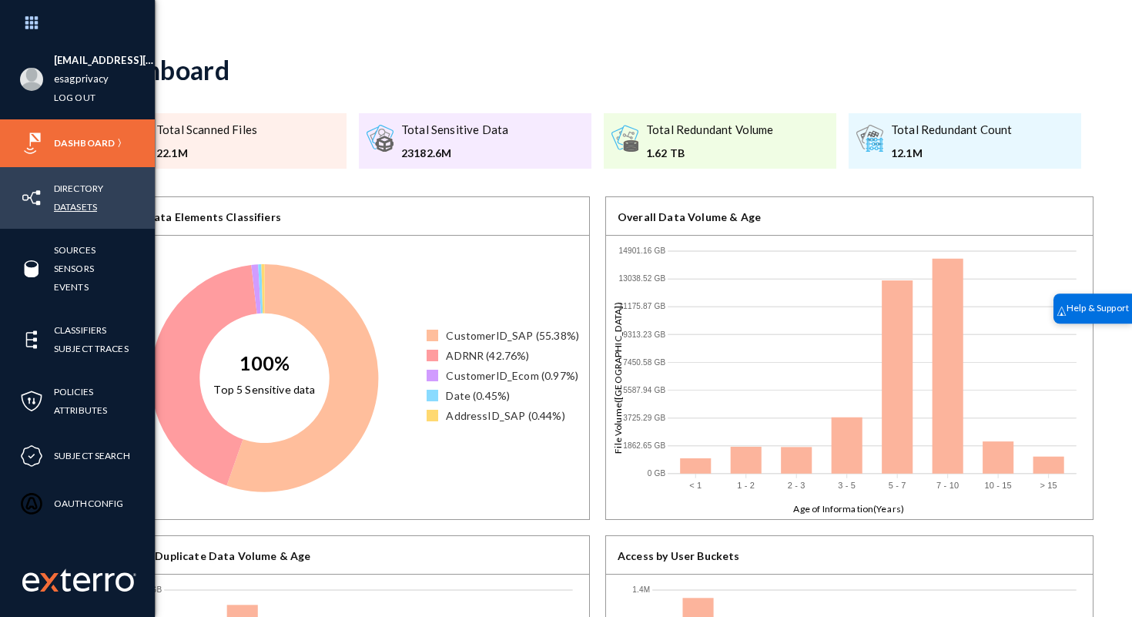
click at [80, 204] on link "Datasets" at bounding box center [75, 207] width 43 height 18
